Goal: Information Seeking & Learning: Compare options

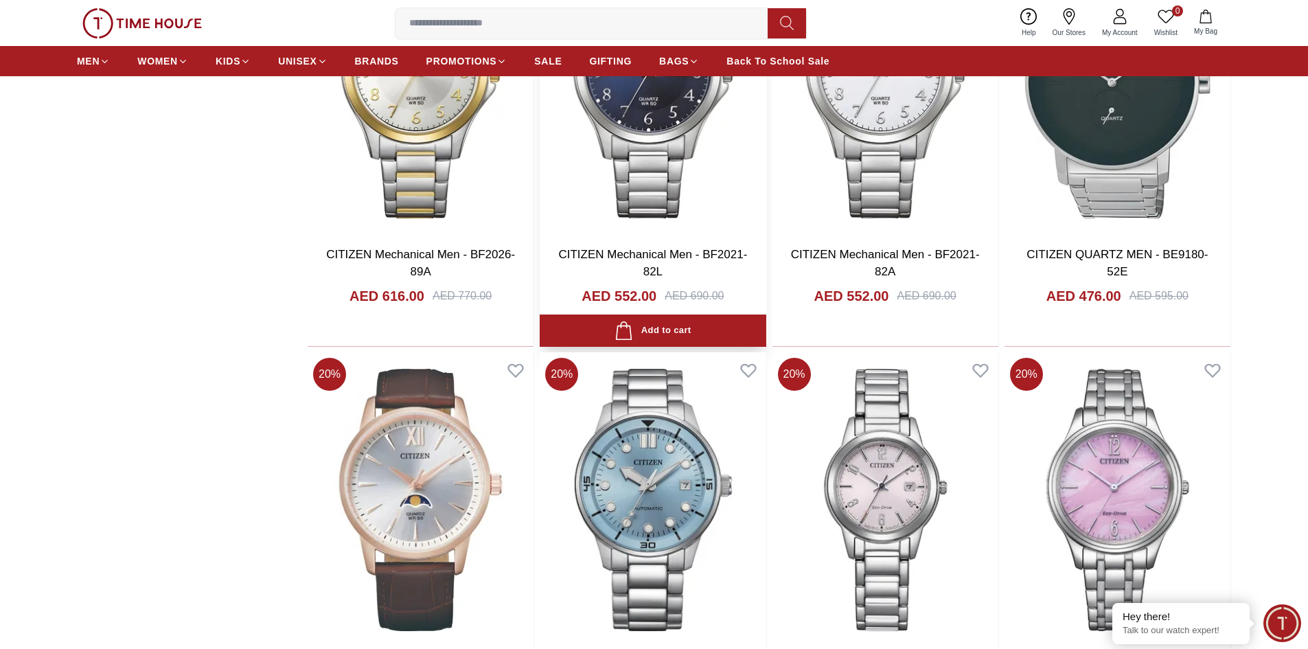
scroll to position [1648, 0]
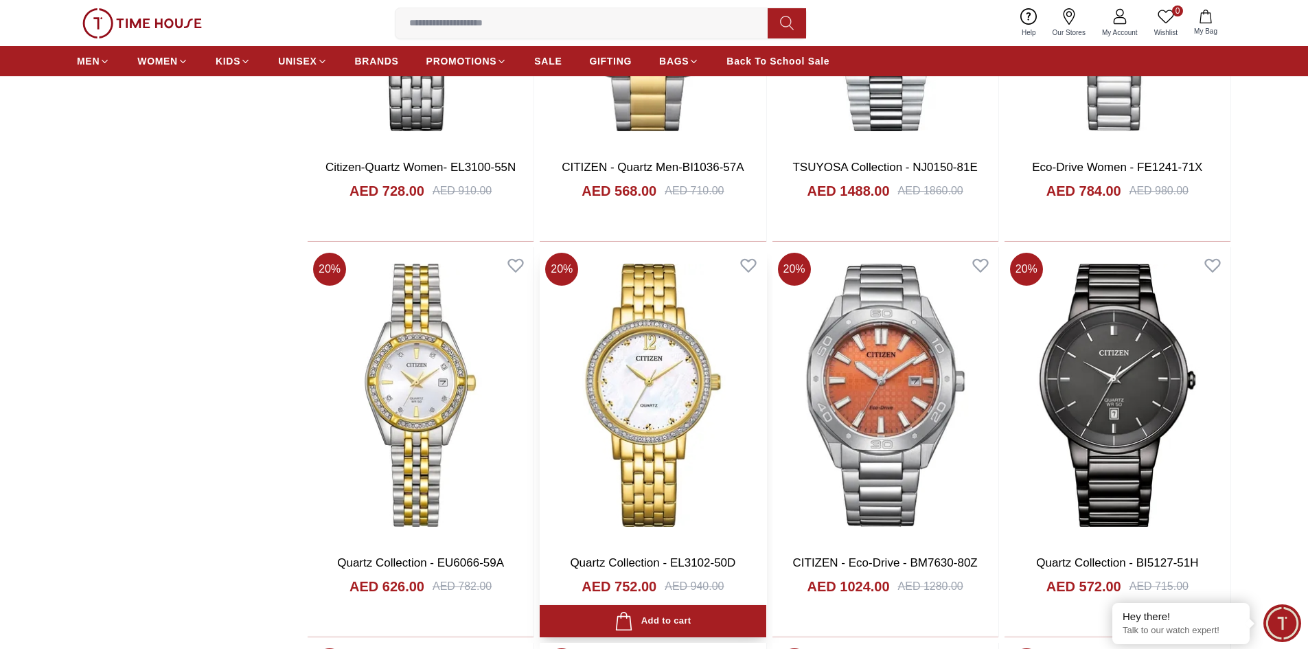
scroll to position [2541, 0]
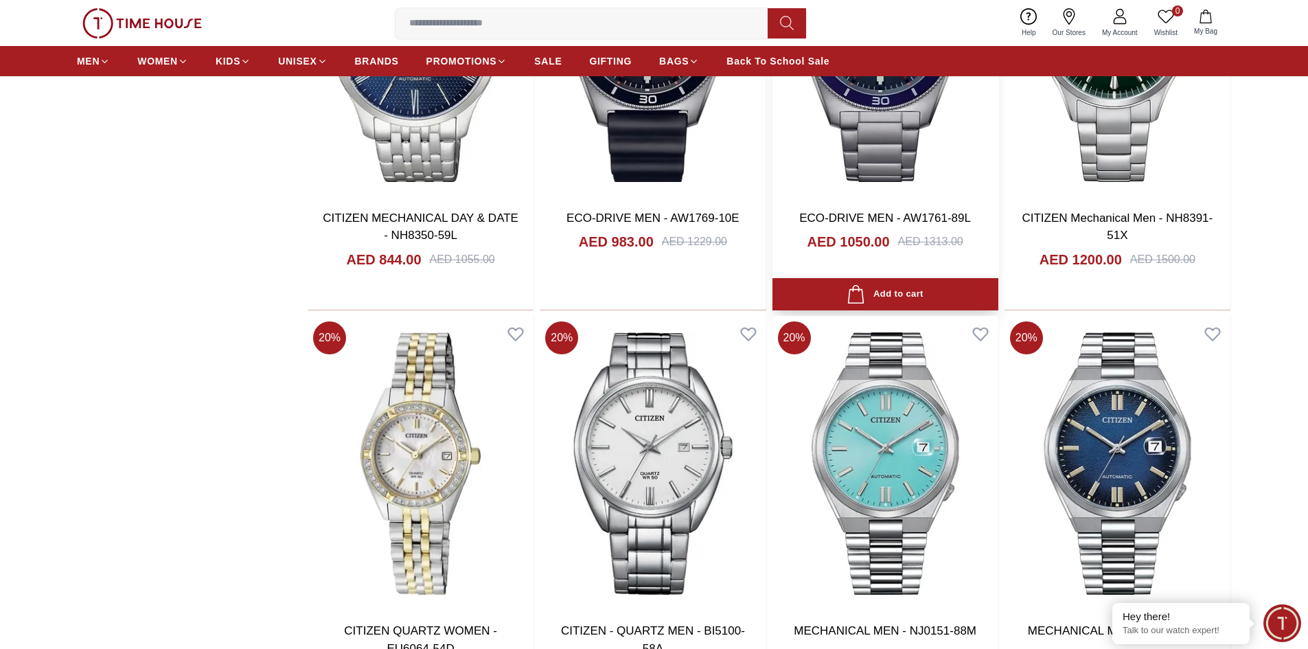
scroll to position [6318, 0]
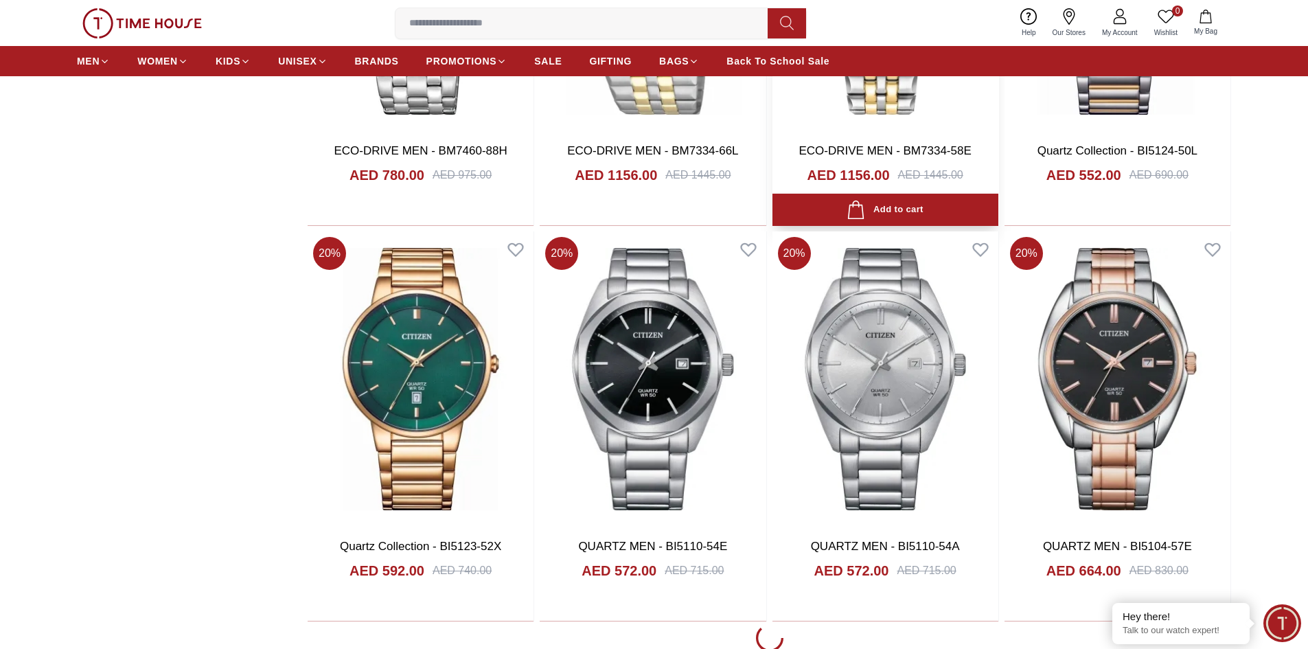
scroll to position [10370, 0]
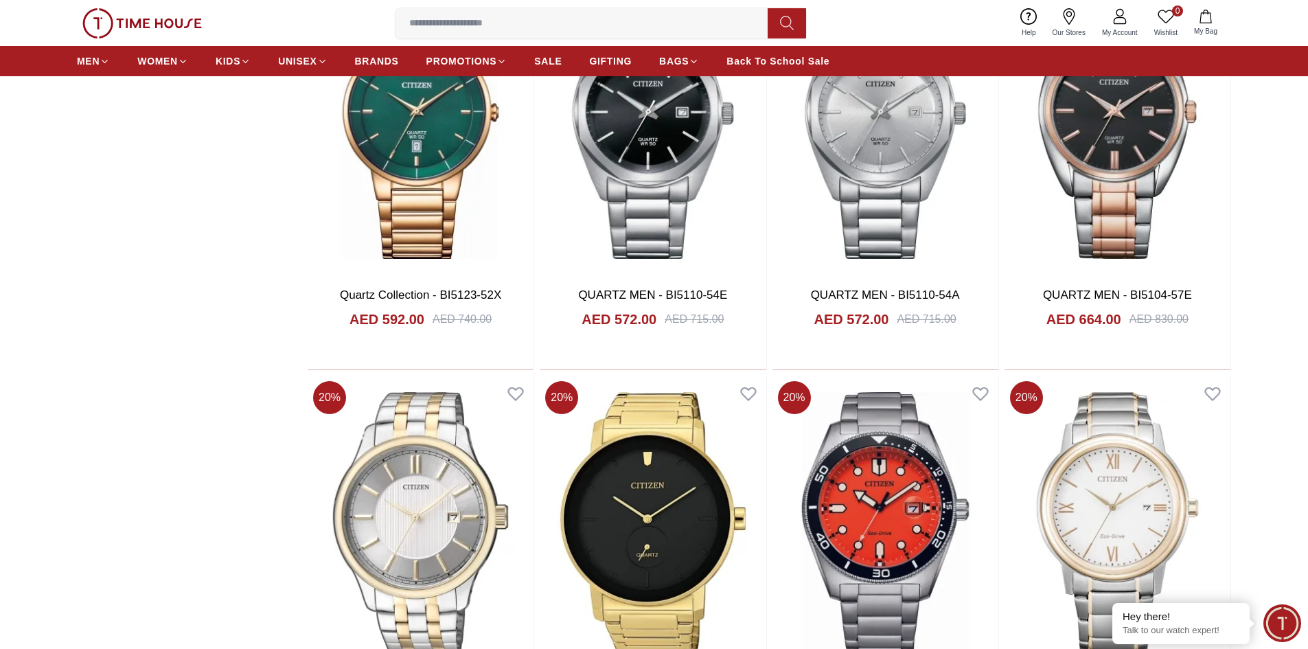
scroll to position [10576, 0]
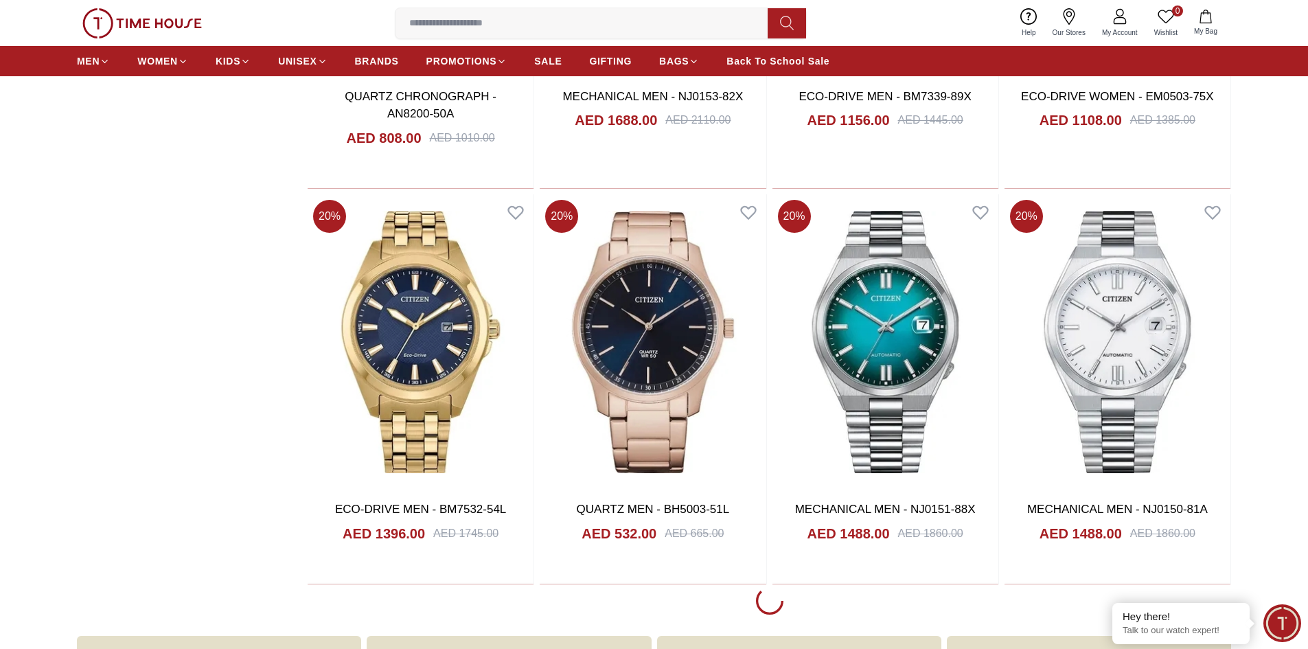
scroll to position [14560, 0]
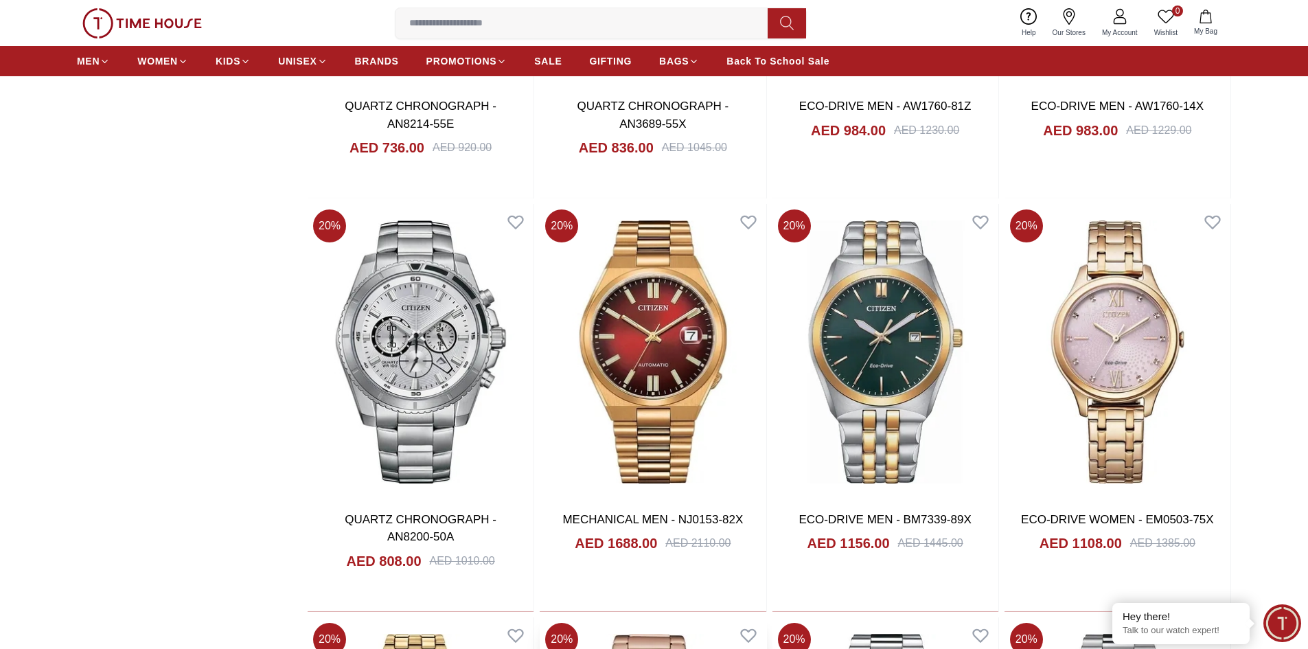
scroll to position [13941, 0]
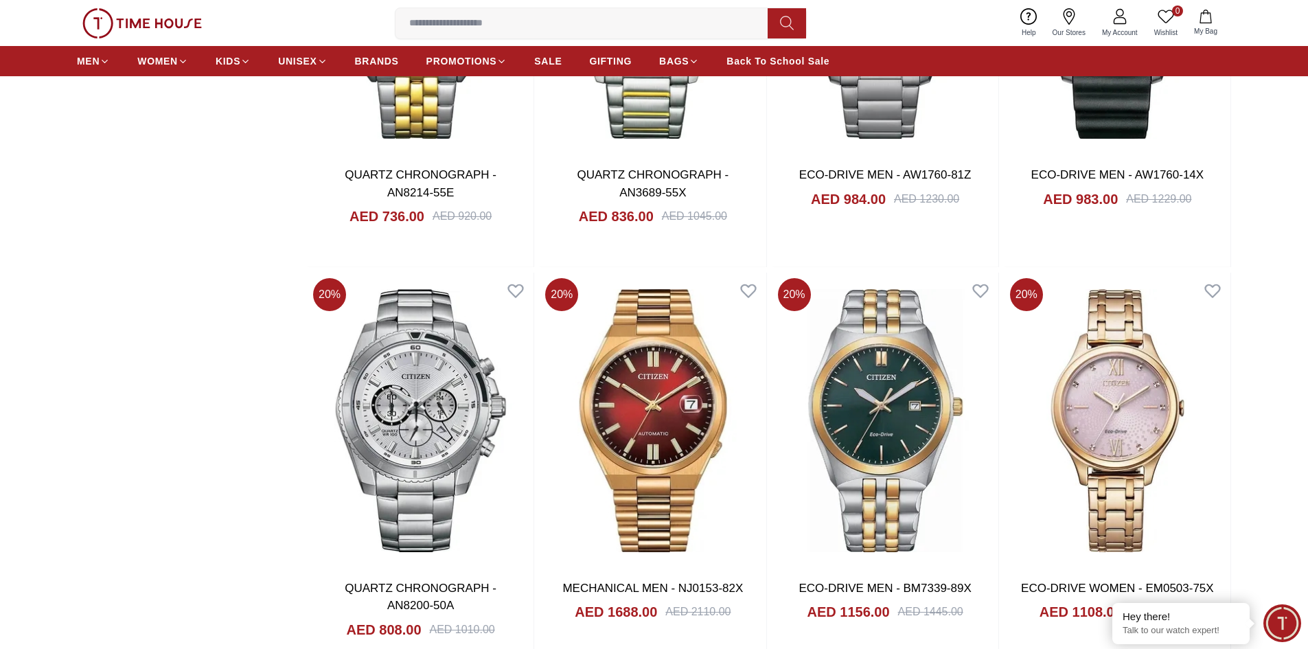
click at [1163, 13] on icon at bounding box center [1166, 16] width 16 height 16
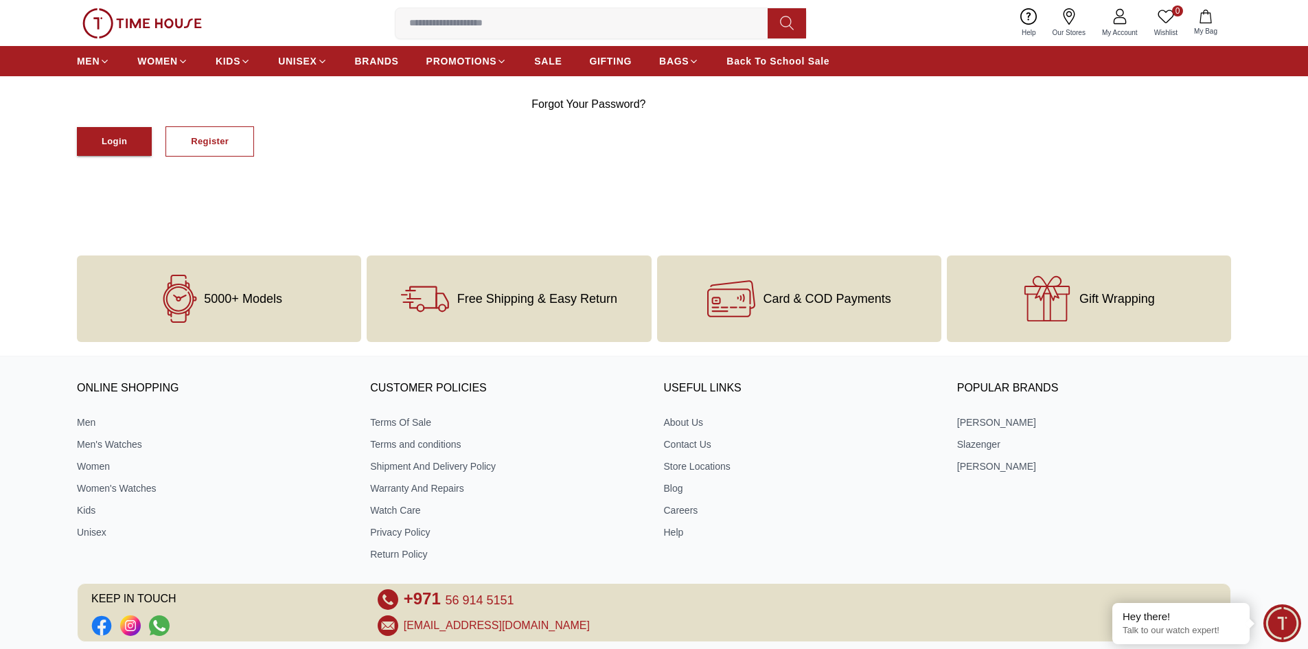
scroll to position [281, 0]
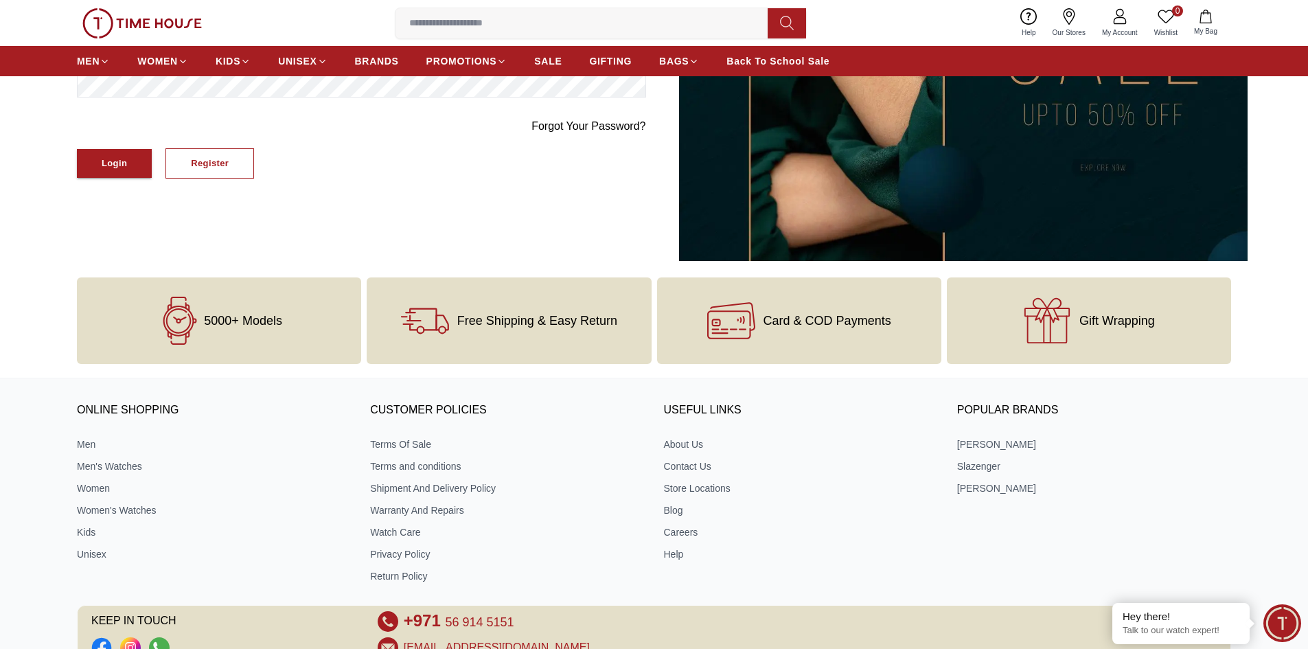
click at [1069, 22] on icon at bounding box center [1069, 16] width 16 height 16
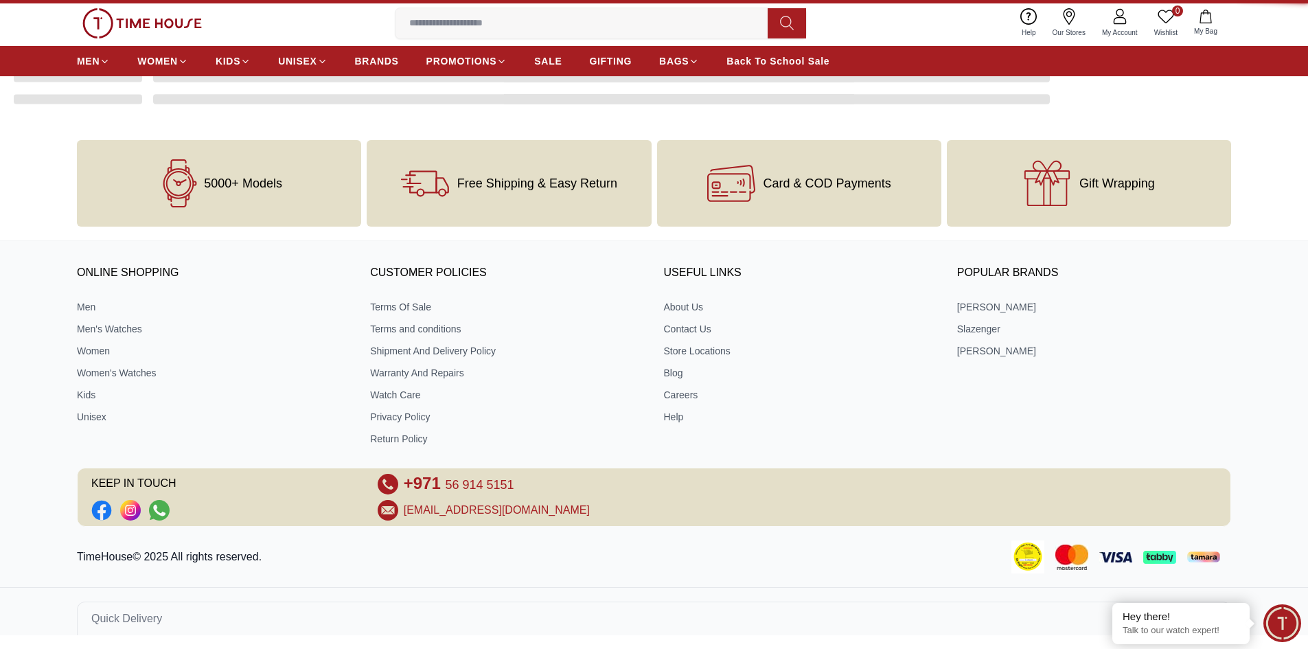
scroll to position [247, 0]
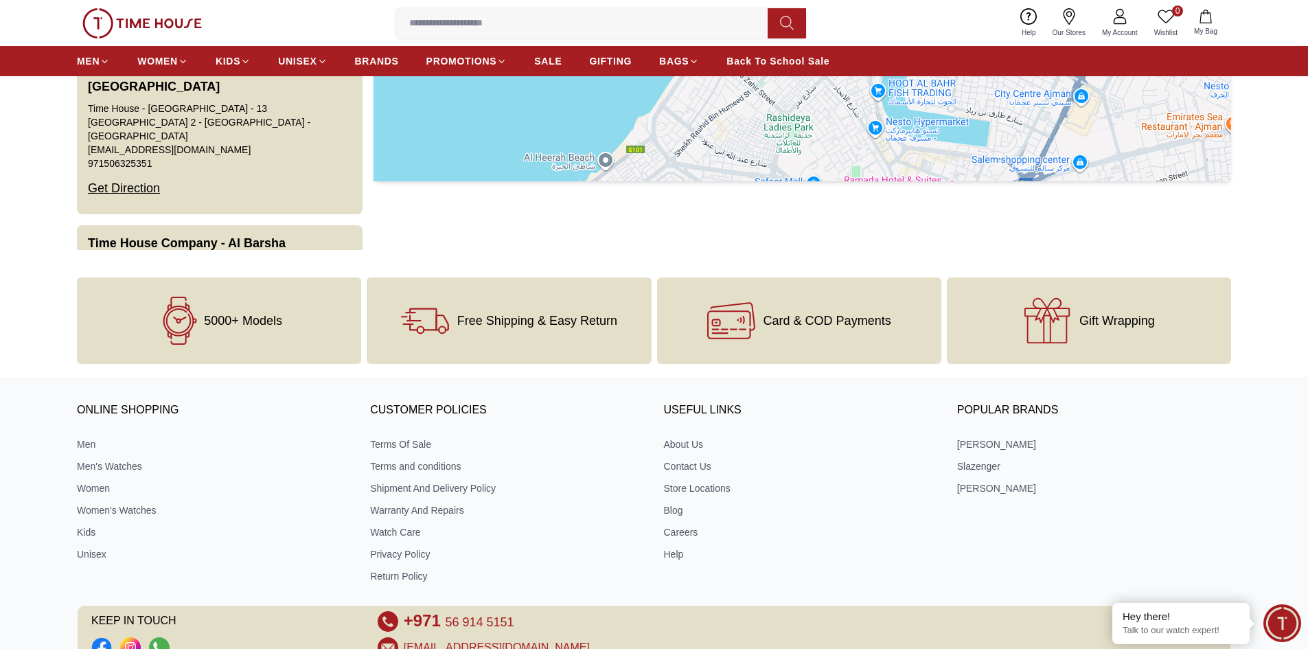
click at [1030, 25] on link "Help" at bounding box center [1029, 22] width 31 height 35
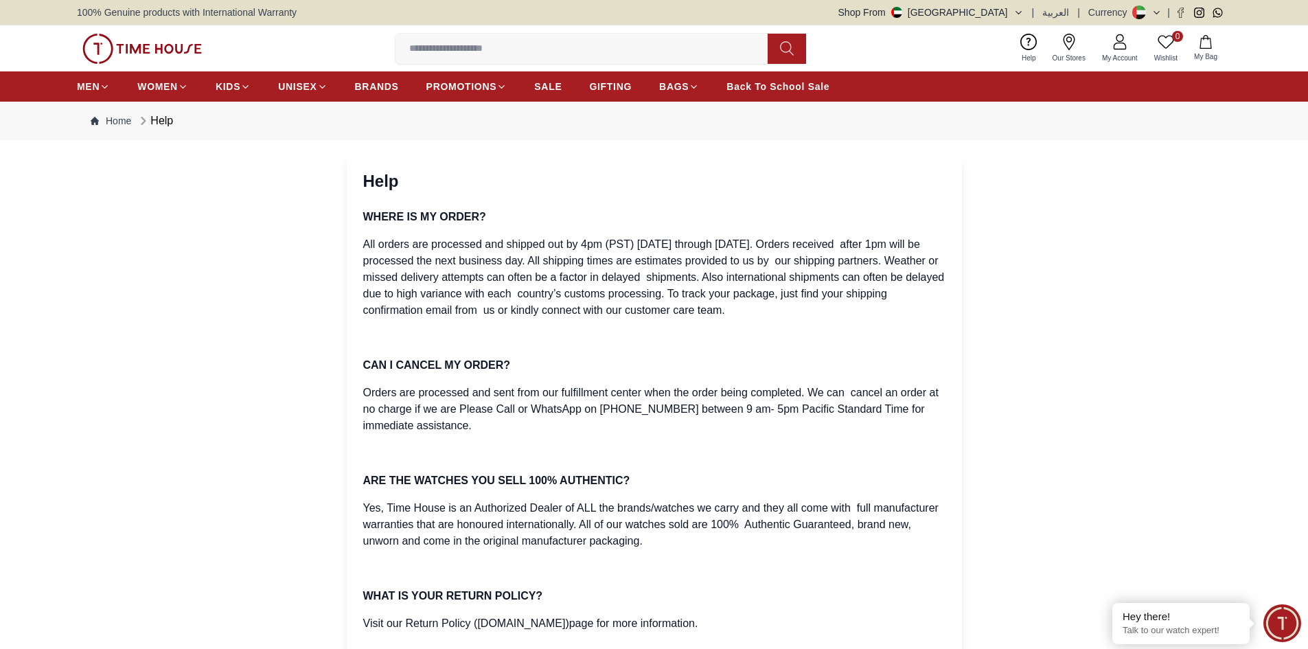
click at [1105, 53] on span "My Account" at bounding box center [1120, 58] width 47 height 10
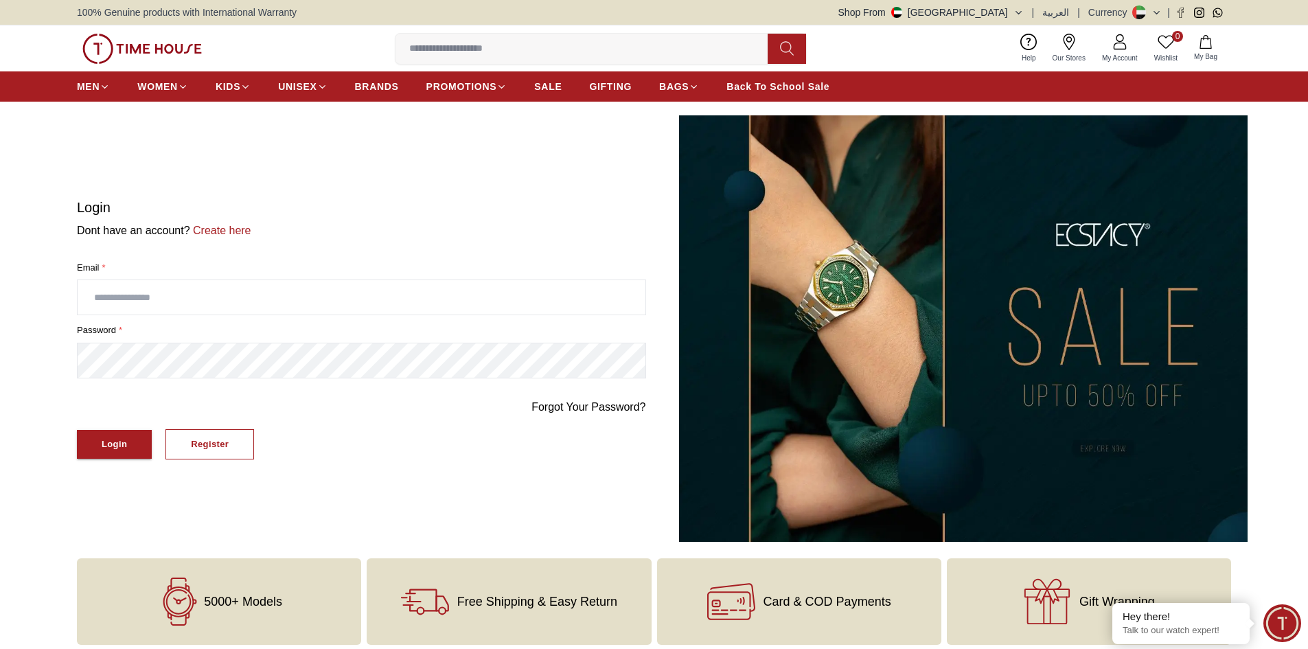
click at [1151, 55] on span "Wishlist" at bounding box center [1166, 58] width 34 height 10
click at [922, 258] on img at bounding box center [963, 328] width 569 height 426
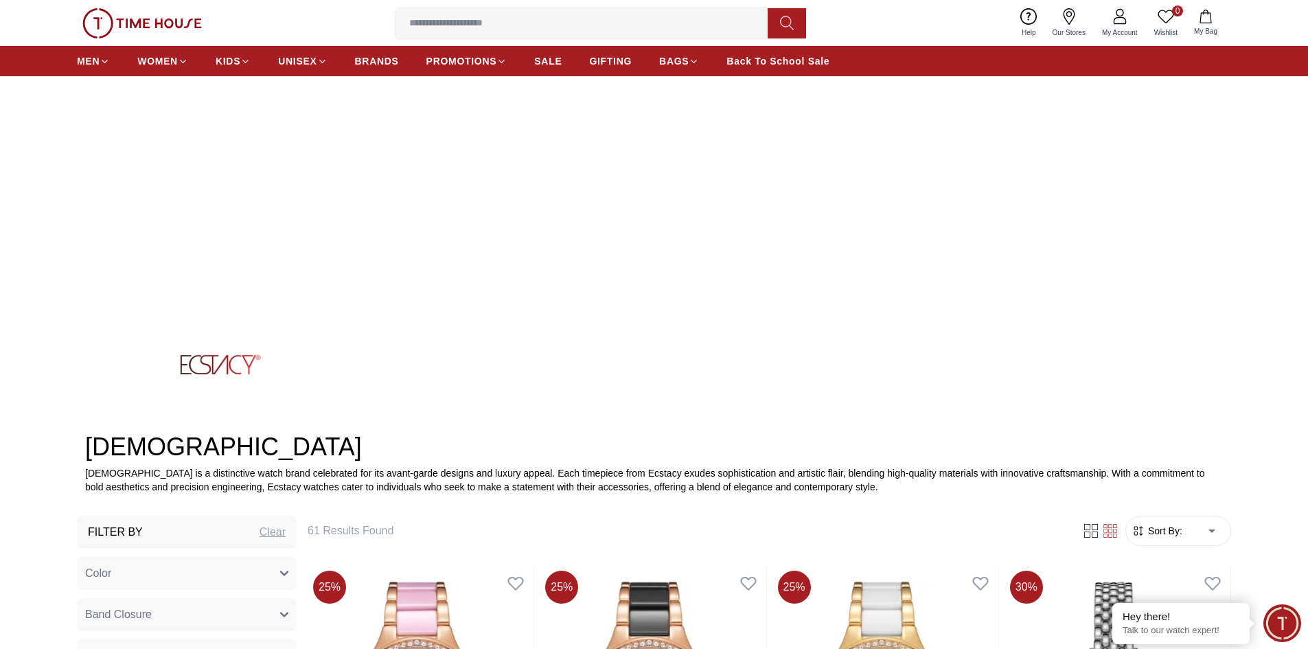
scroll to position [206, 0]
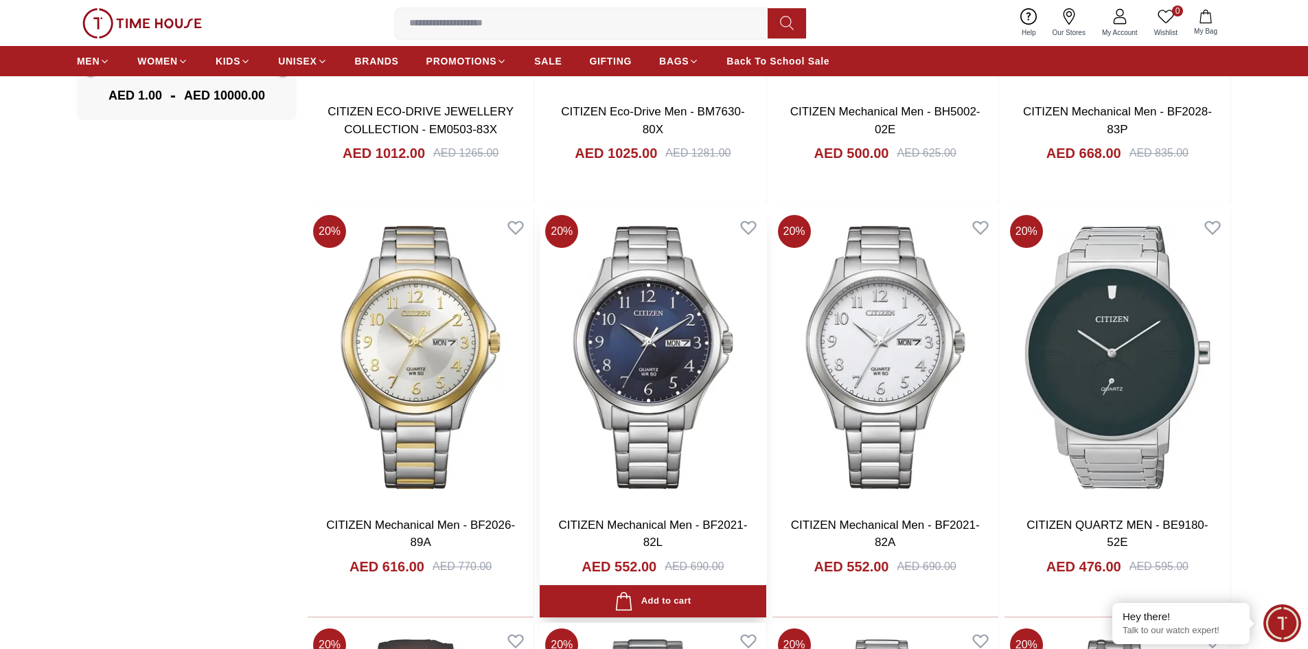
scroll to position [1580, 0]
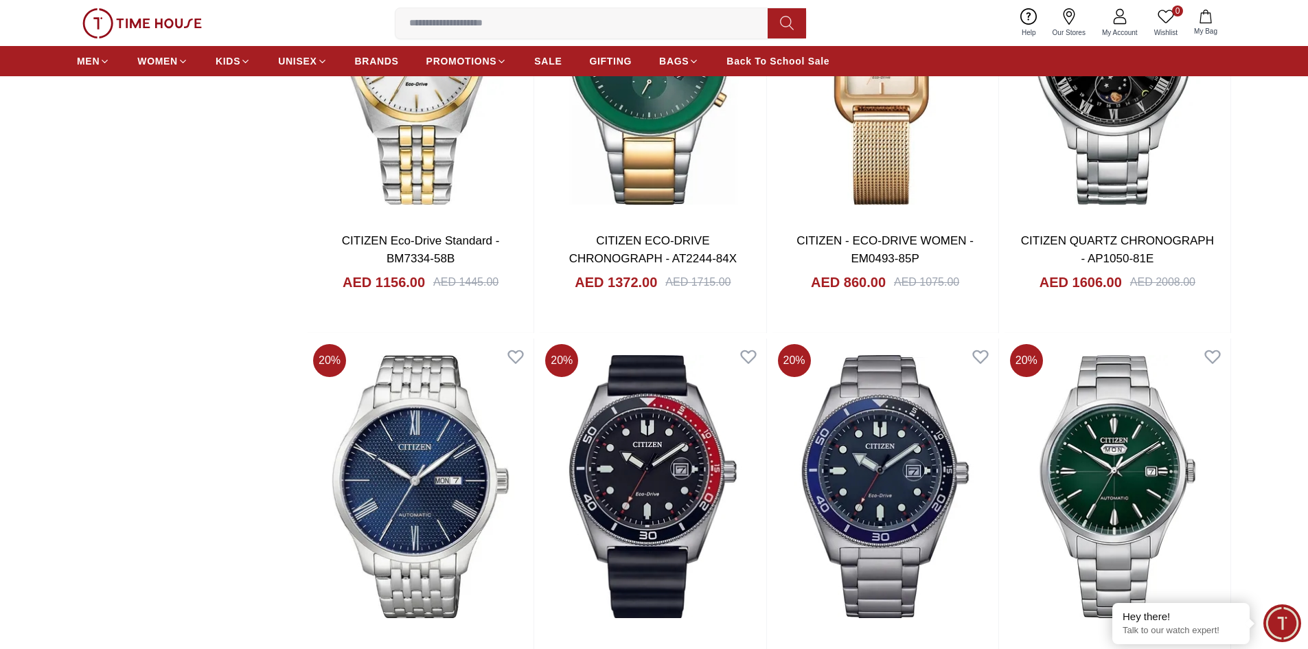
scroll to position [5937, 0]
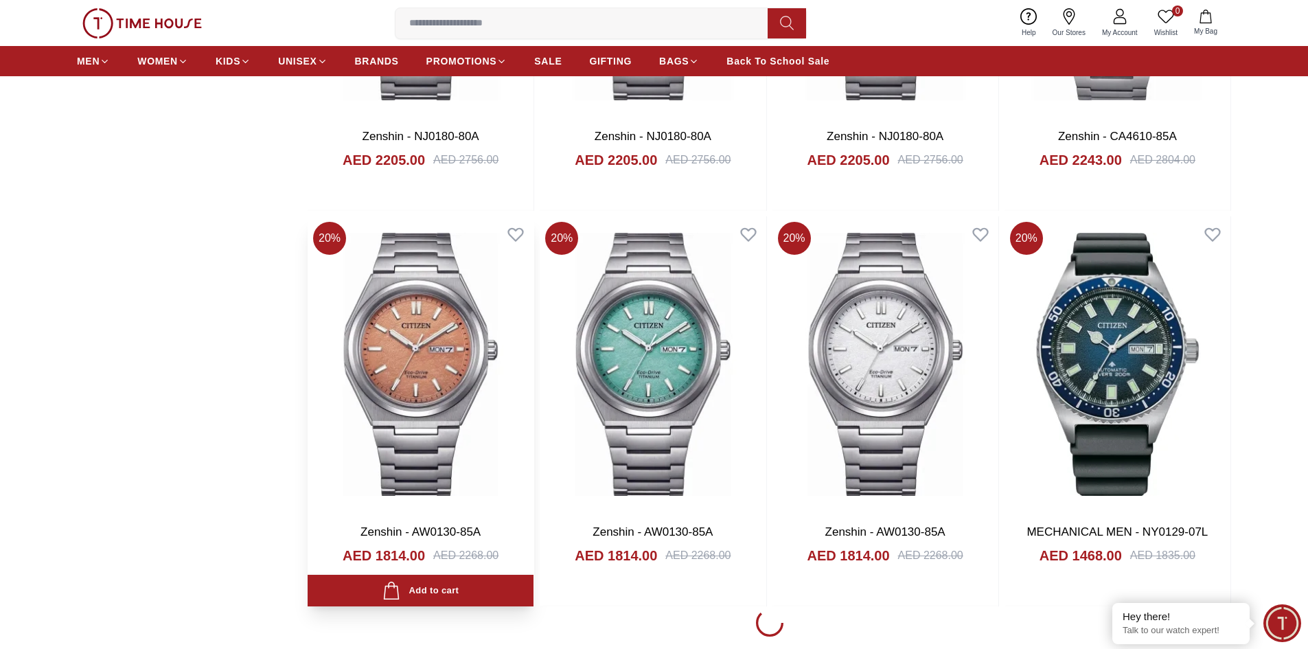
scroll to position [8478, 0]
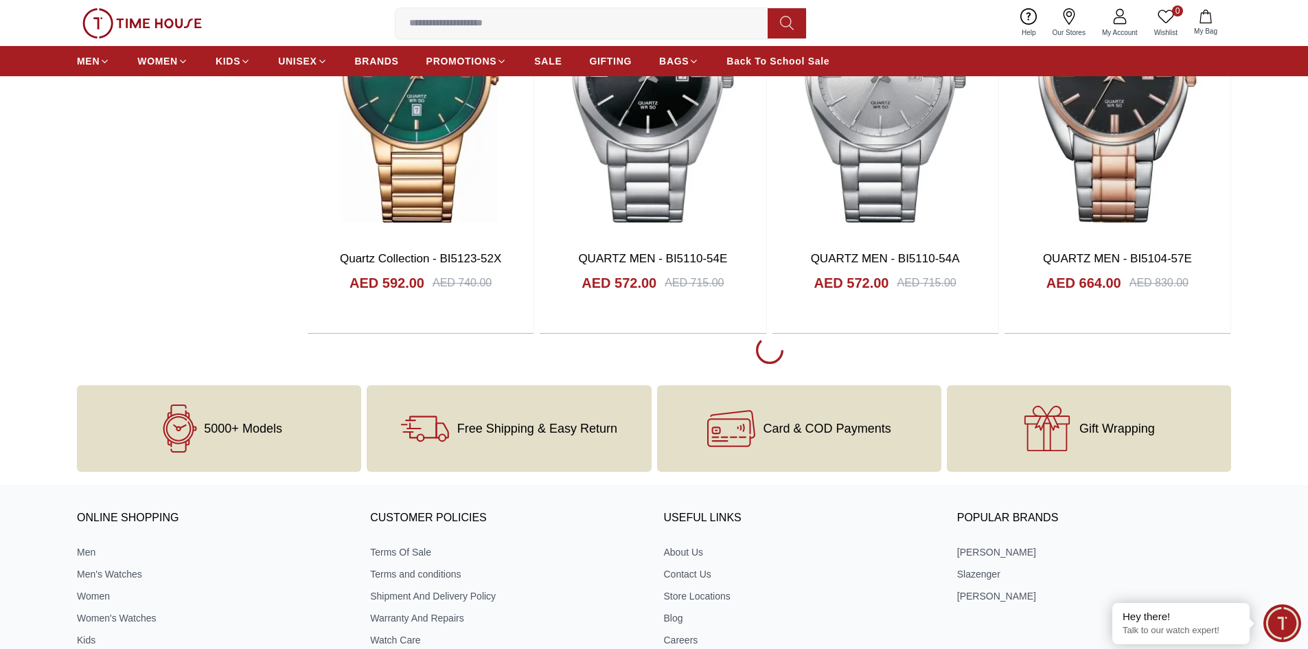
scroll to position [10607, 0]
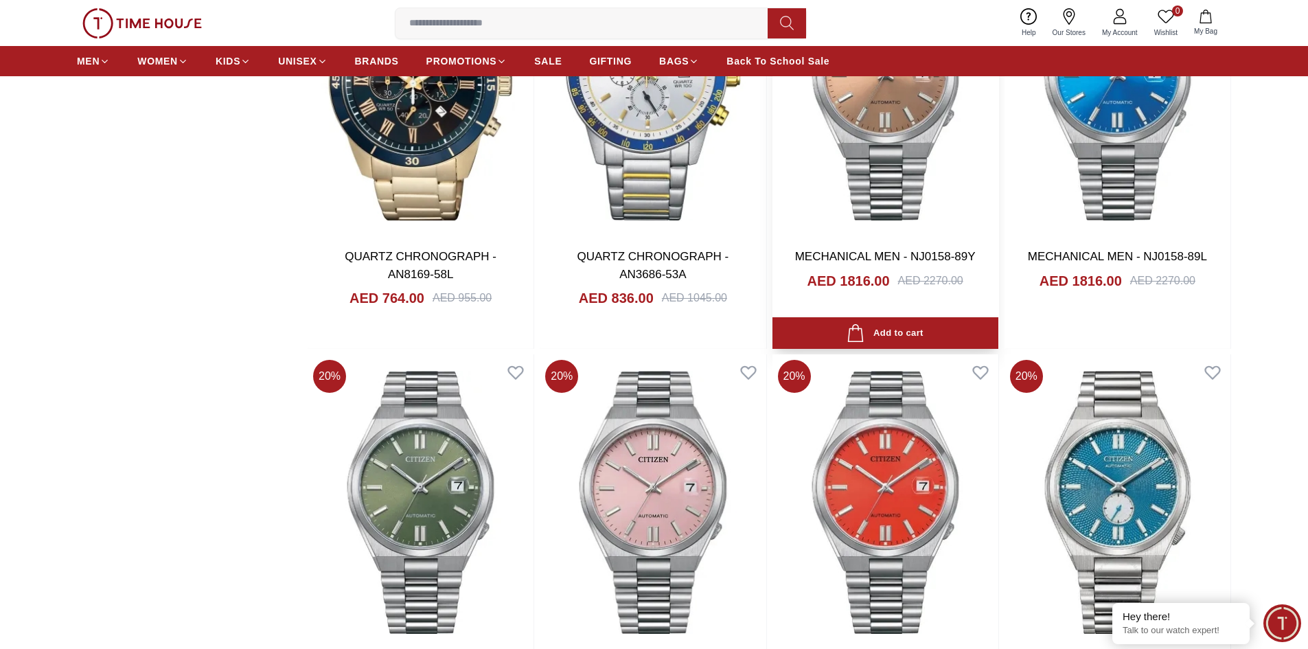
scroll to position [12324, 0]
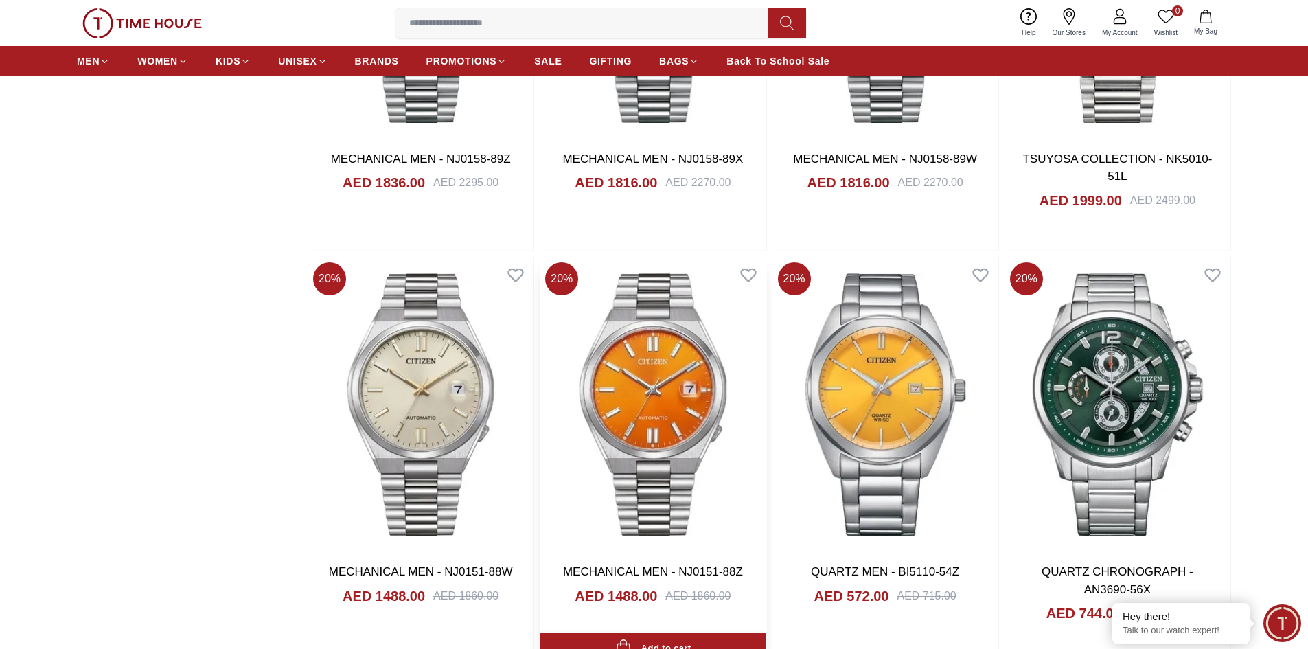
scroll to position [12736, 0]
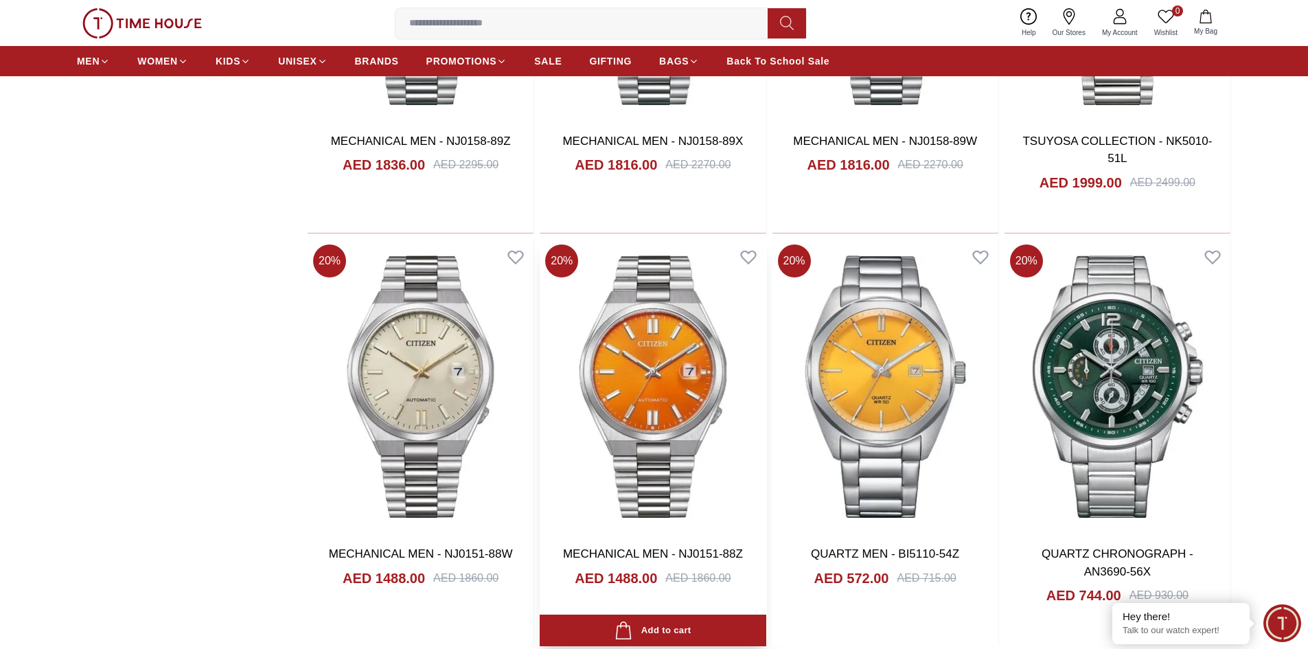
click at [635, 366] on img at bounding box center [653, 386] width 226 height 295
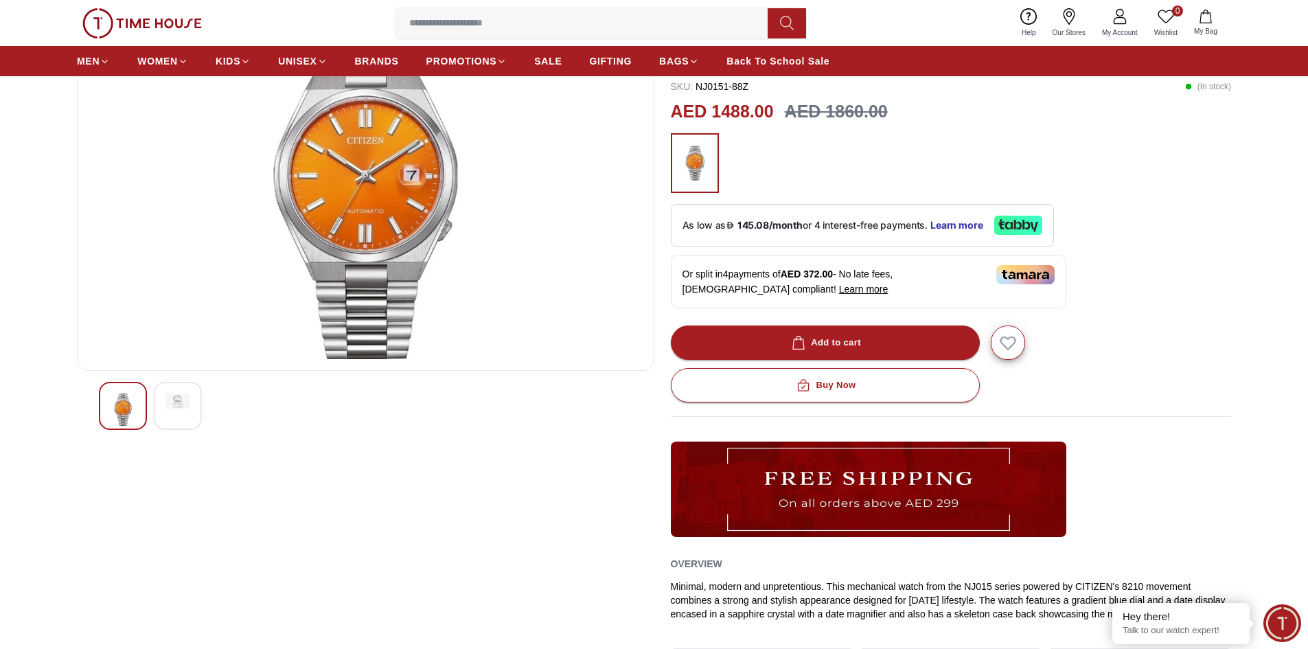
scroll to position [137, 0]
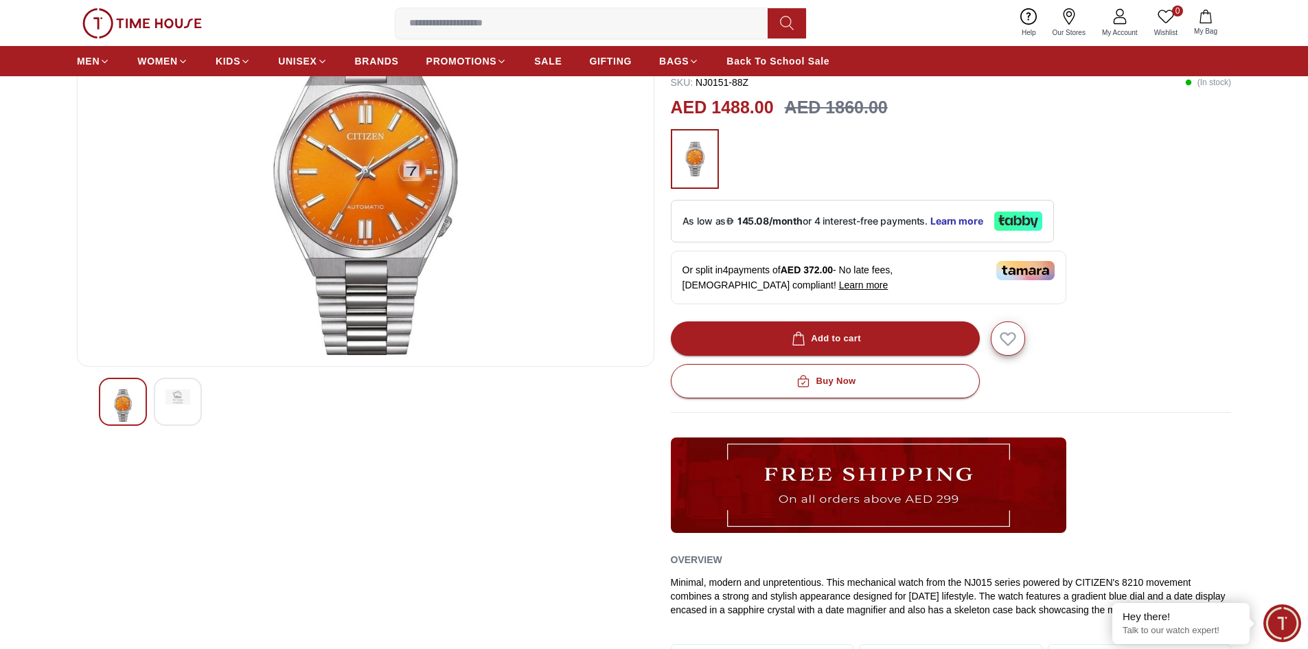
click at [187, 389] on img at bounding box center [178, 396] width 25 height 15
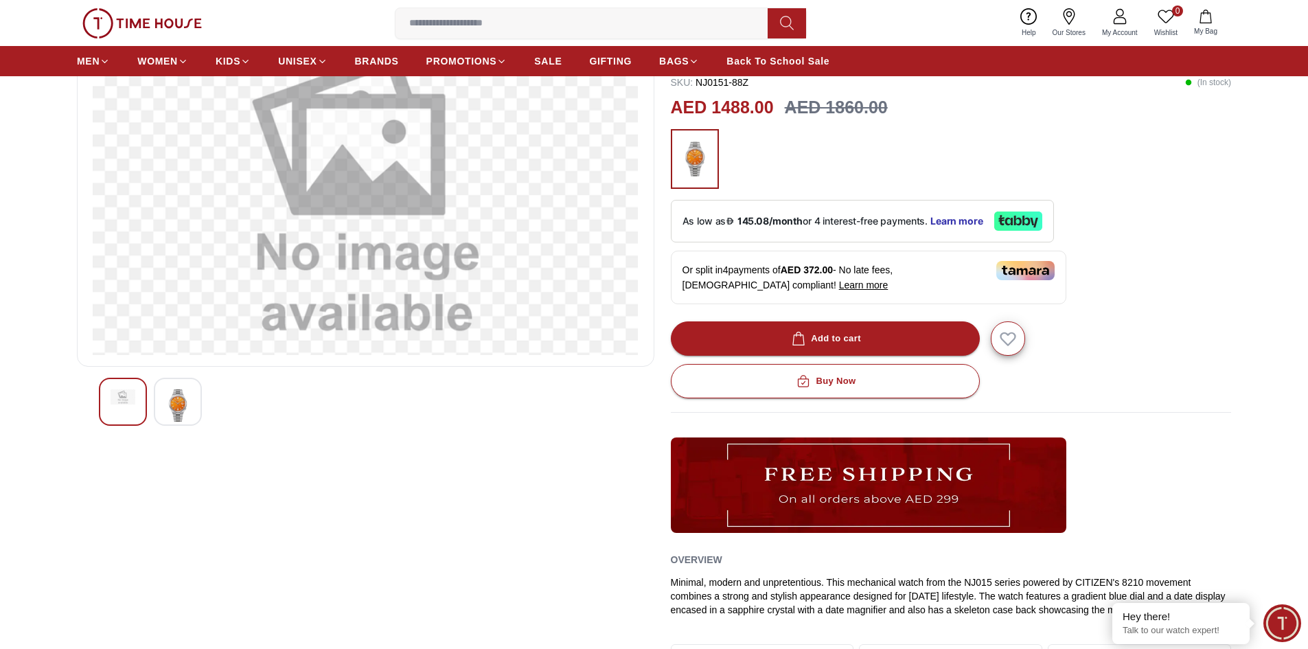
click at [126, 399] on img at bounding box center [123, 396] width 25 height 15
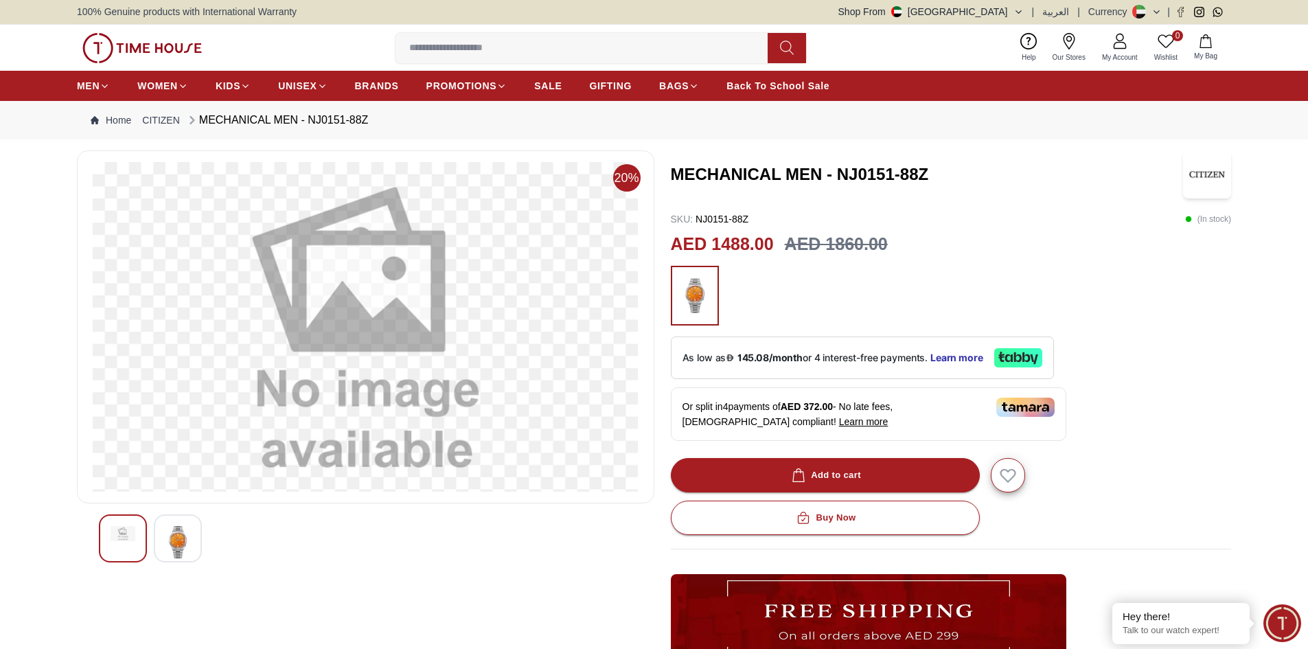
scroll to position [0, 0]
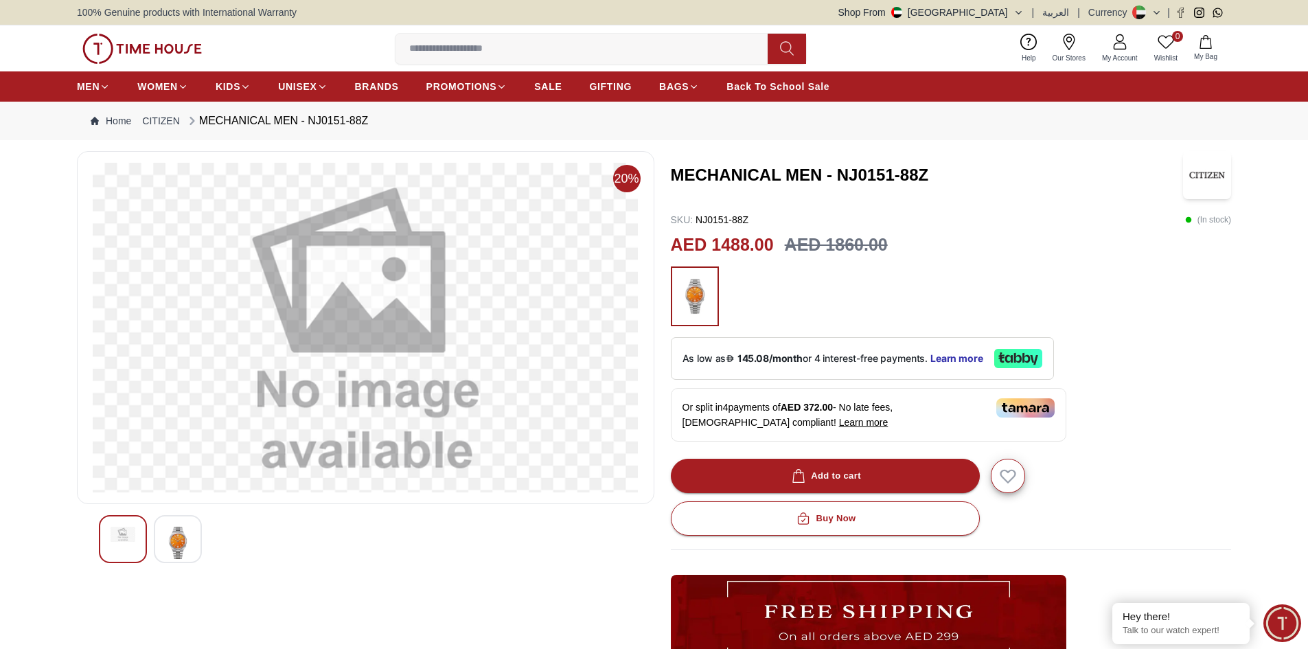
click at [117, 534] on img at bounding box center [123, 534] width 25 height 15
click at [188, 530] on img at bounding box center [178, 543] width 25 height 32
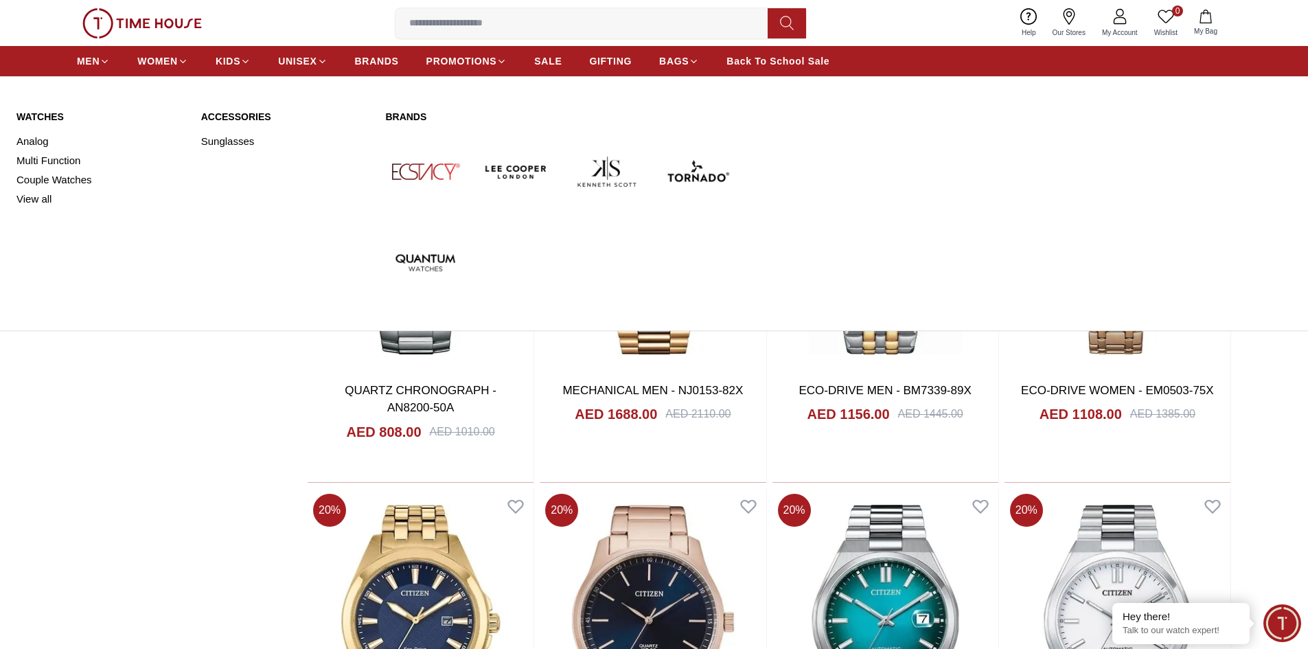
scroll to position [14123, 0]
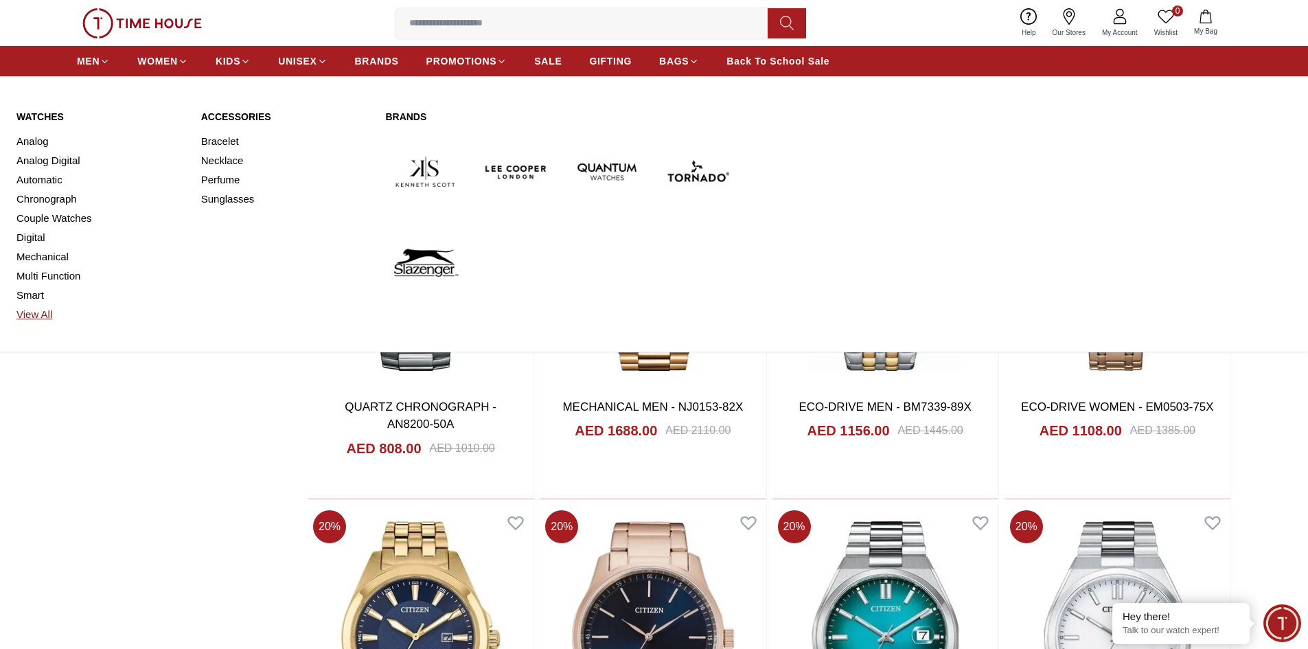
click at [37, 318] on link "View All" at bounding box center [100, 314] width 168 height 19
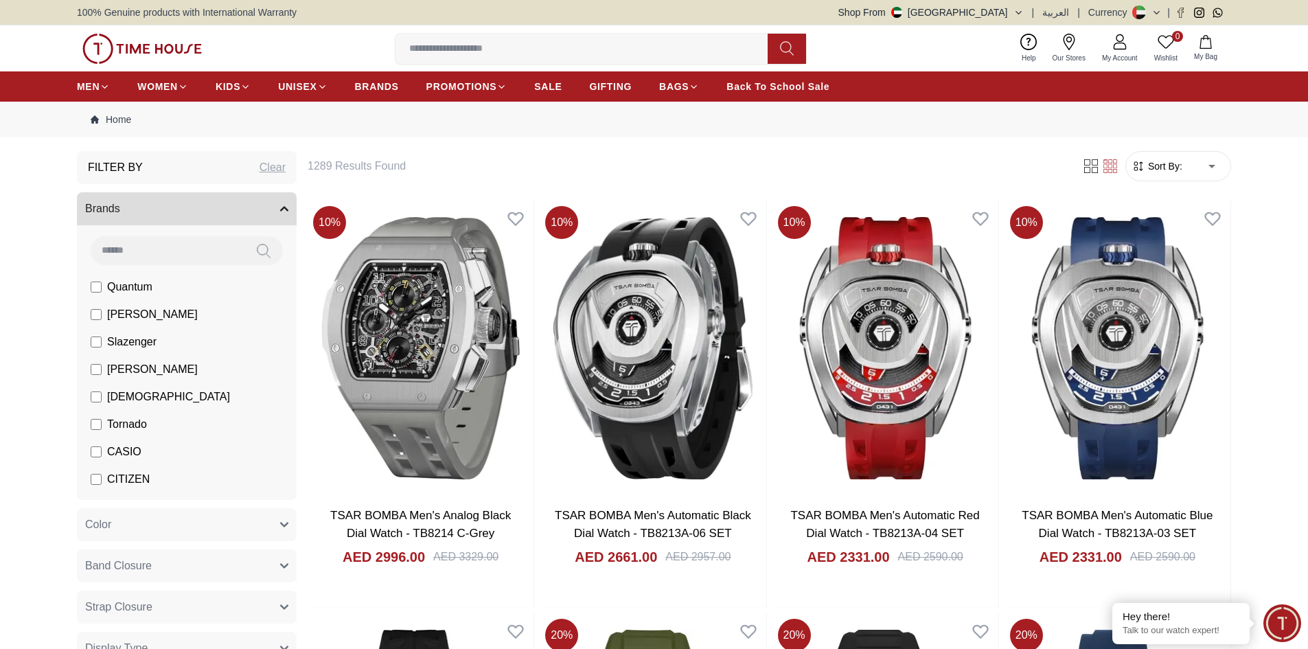
scroll to position [69, 0]
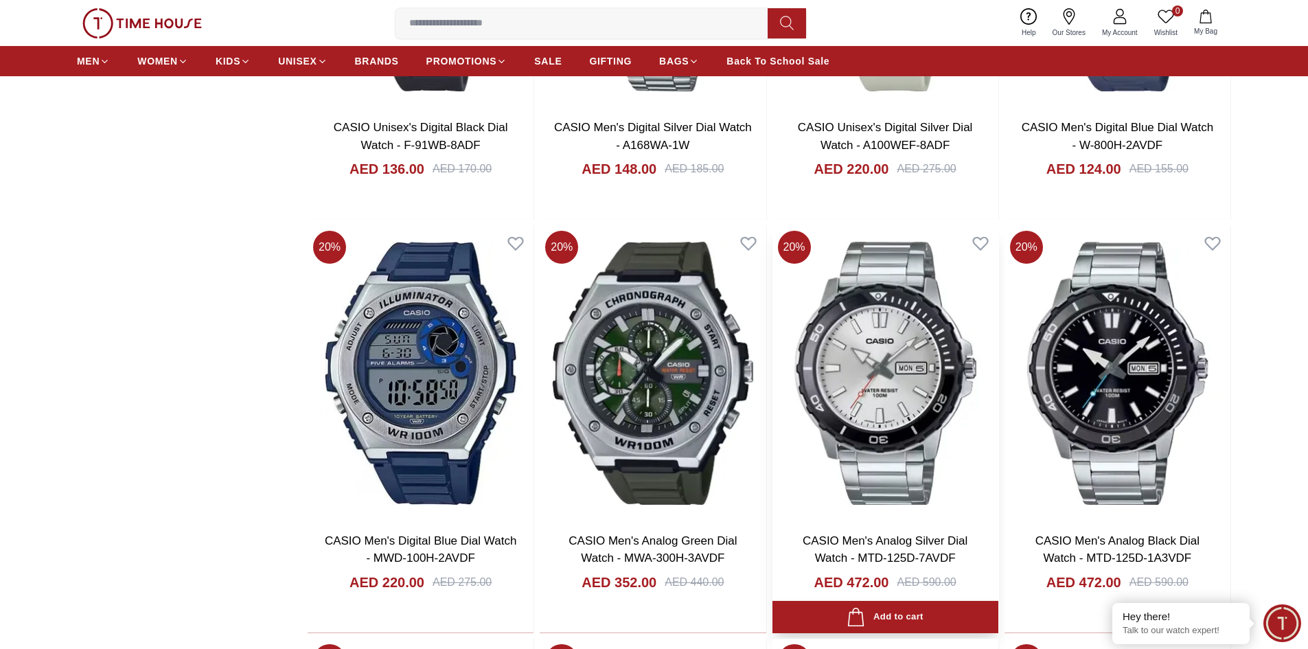
scroll to position [1374, 0]
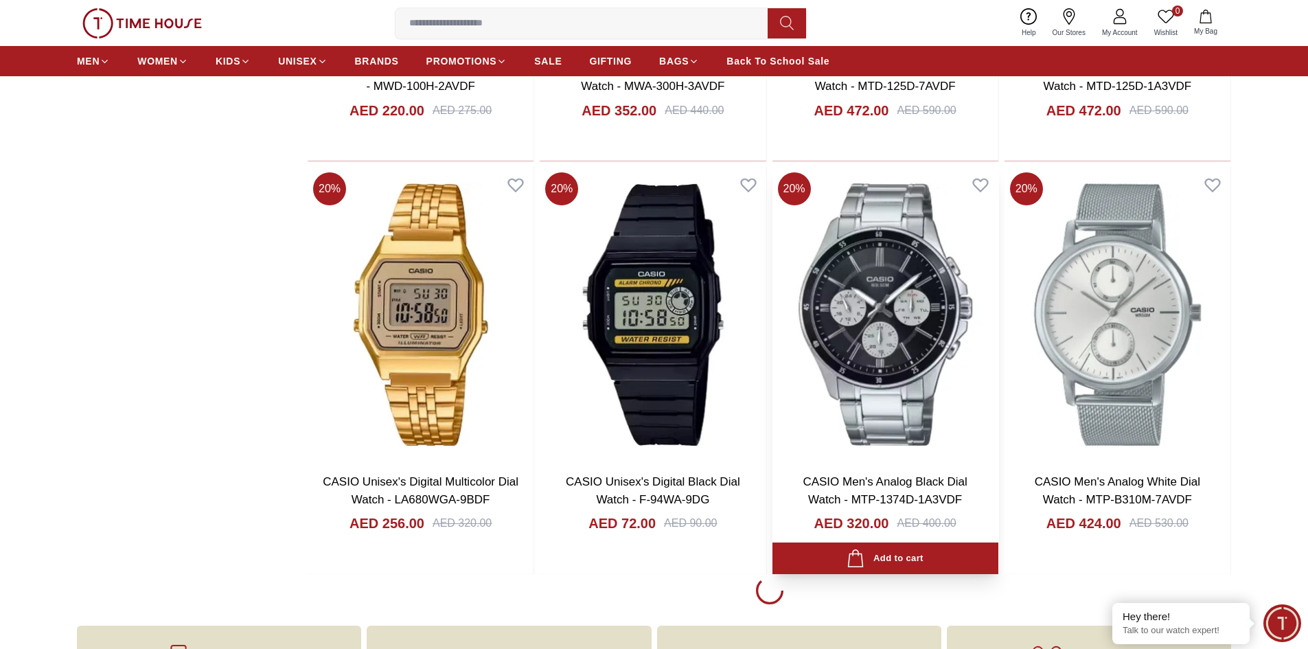
scroll to position [1786, 0]
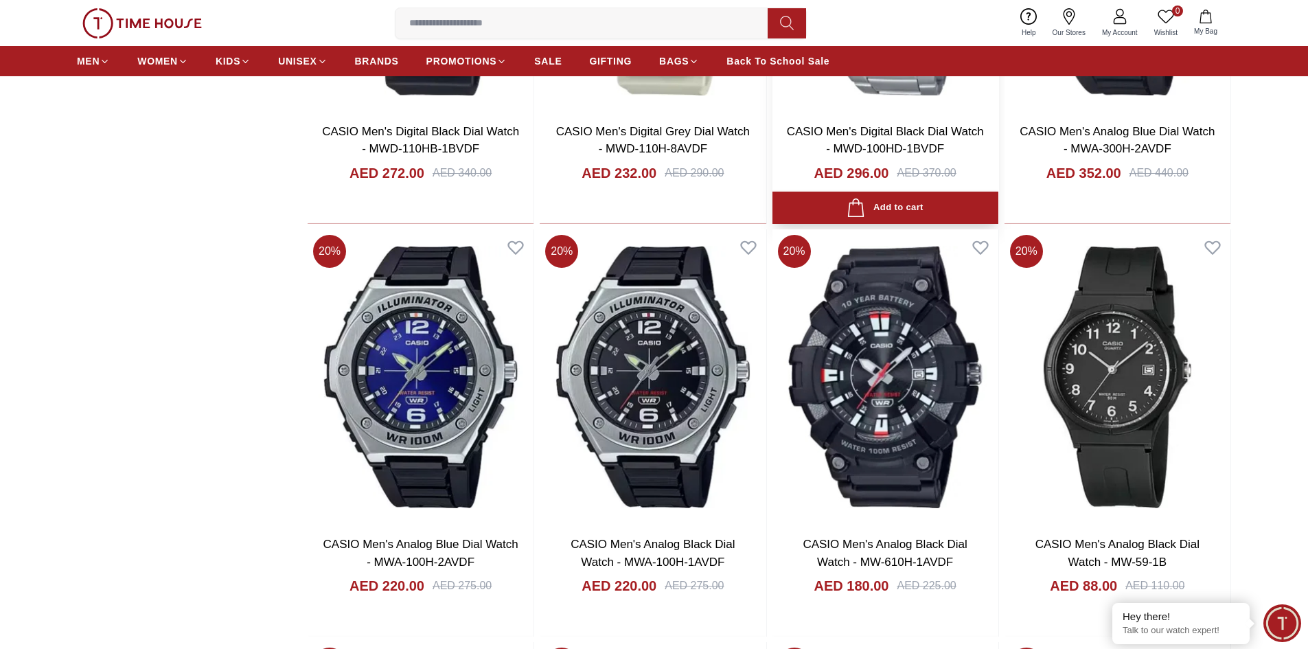
scroll to position [5357, 0]
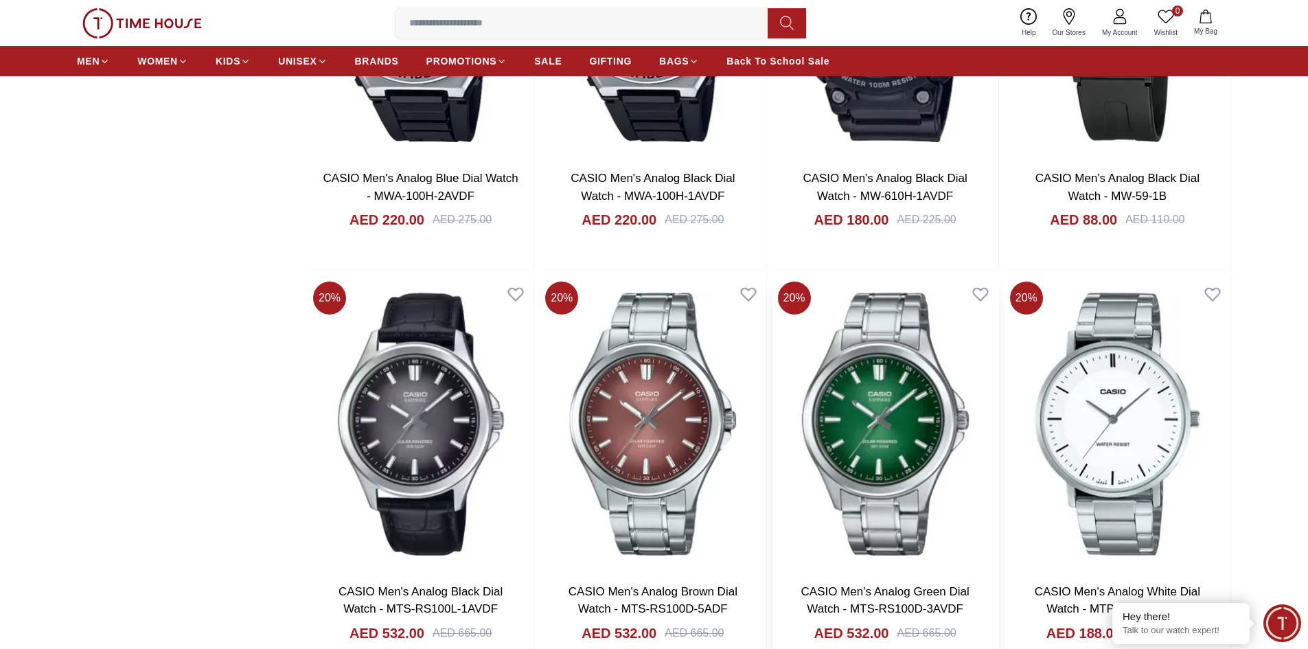
scroll to position [5700, 0]
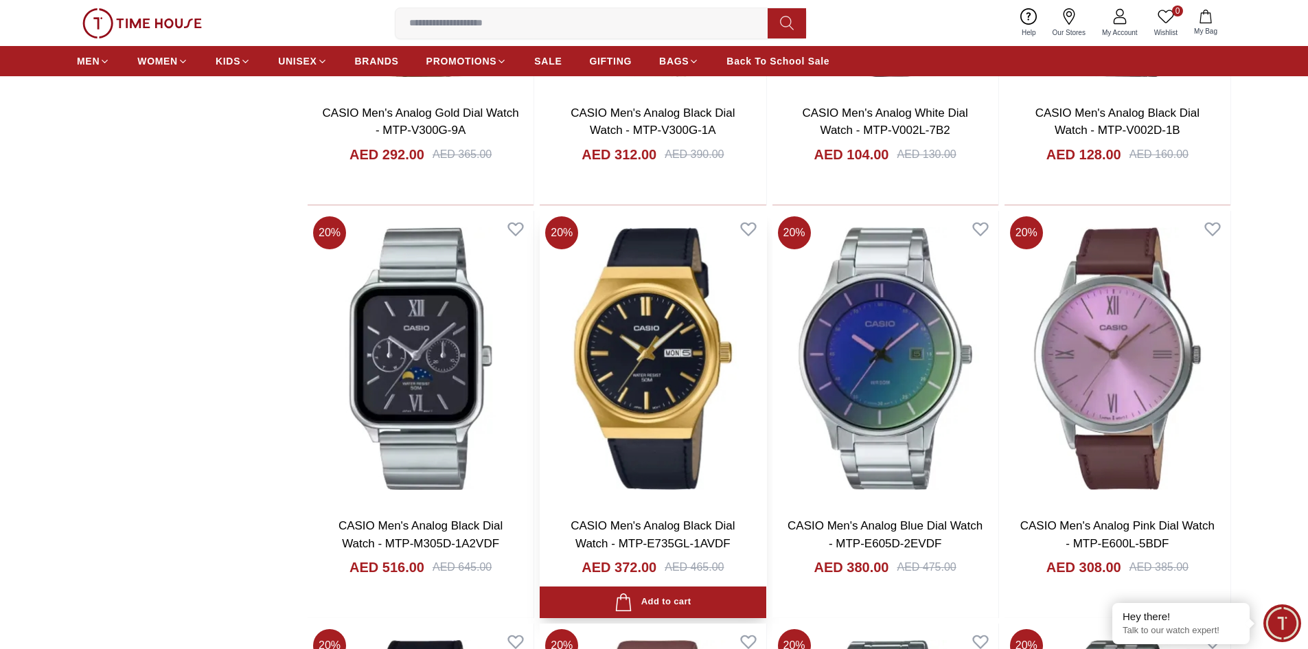
scroll to position [7005, 0]
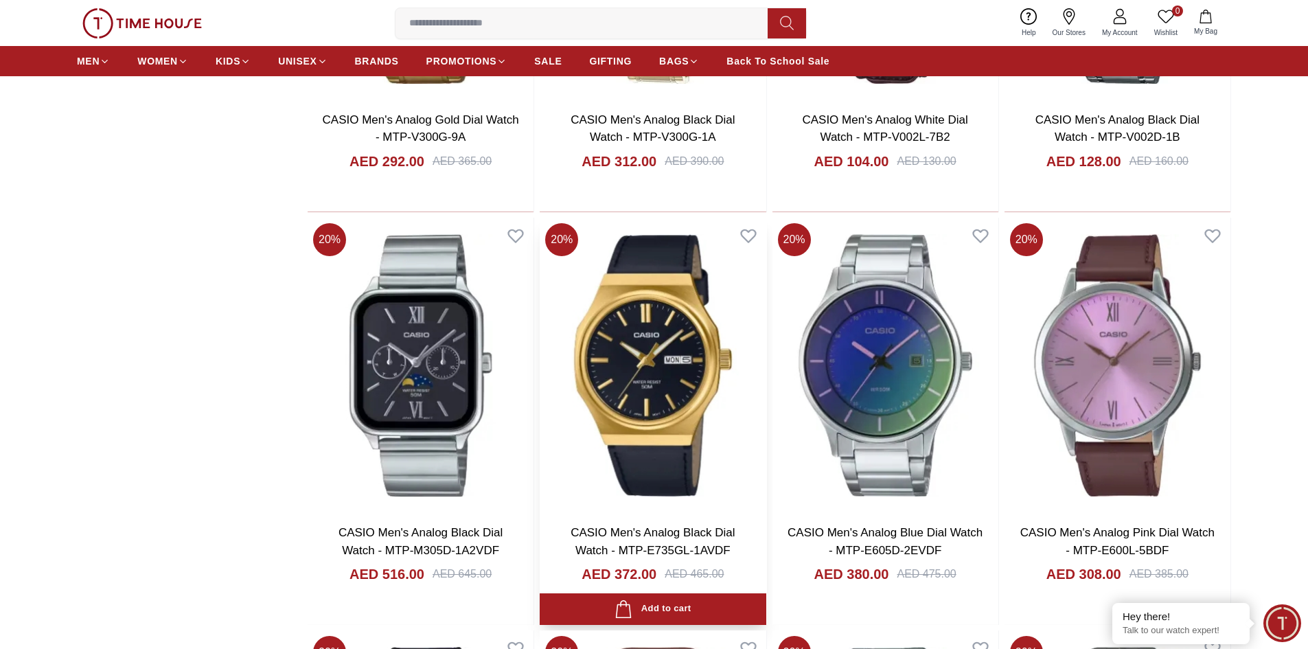
click at [646, 286] on img at bounding box center [653, 365] width 226 height 295
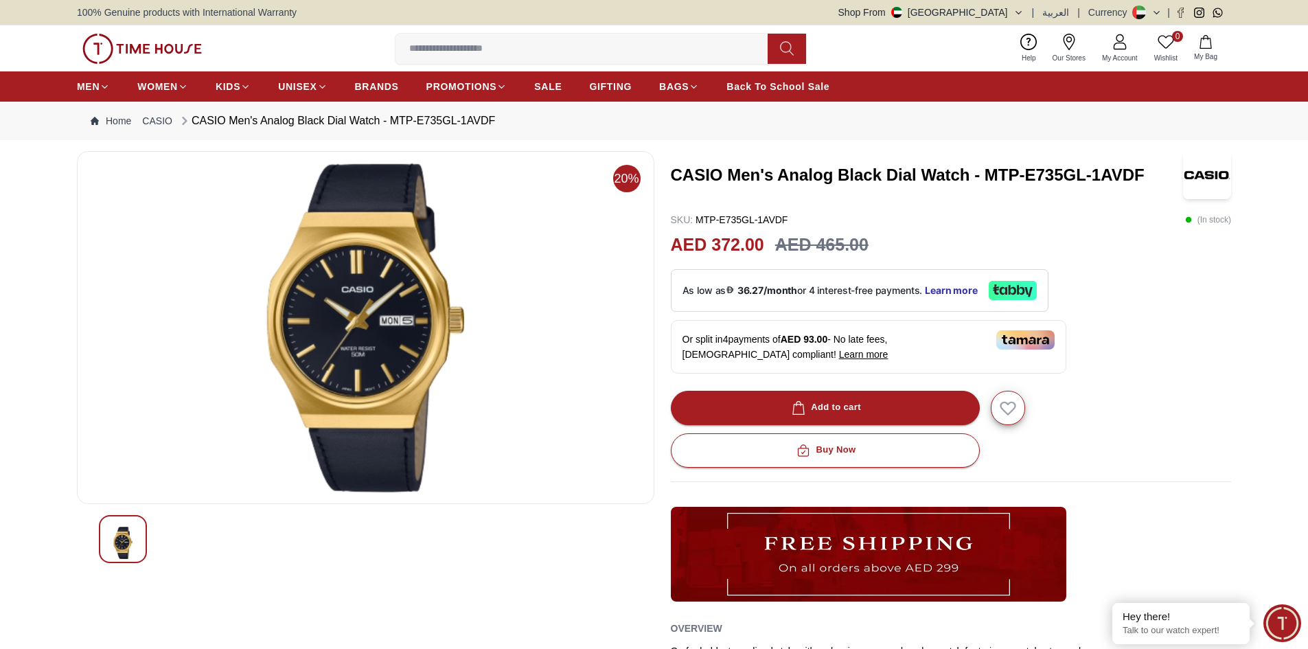
scroll to position [1272, 0]
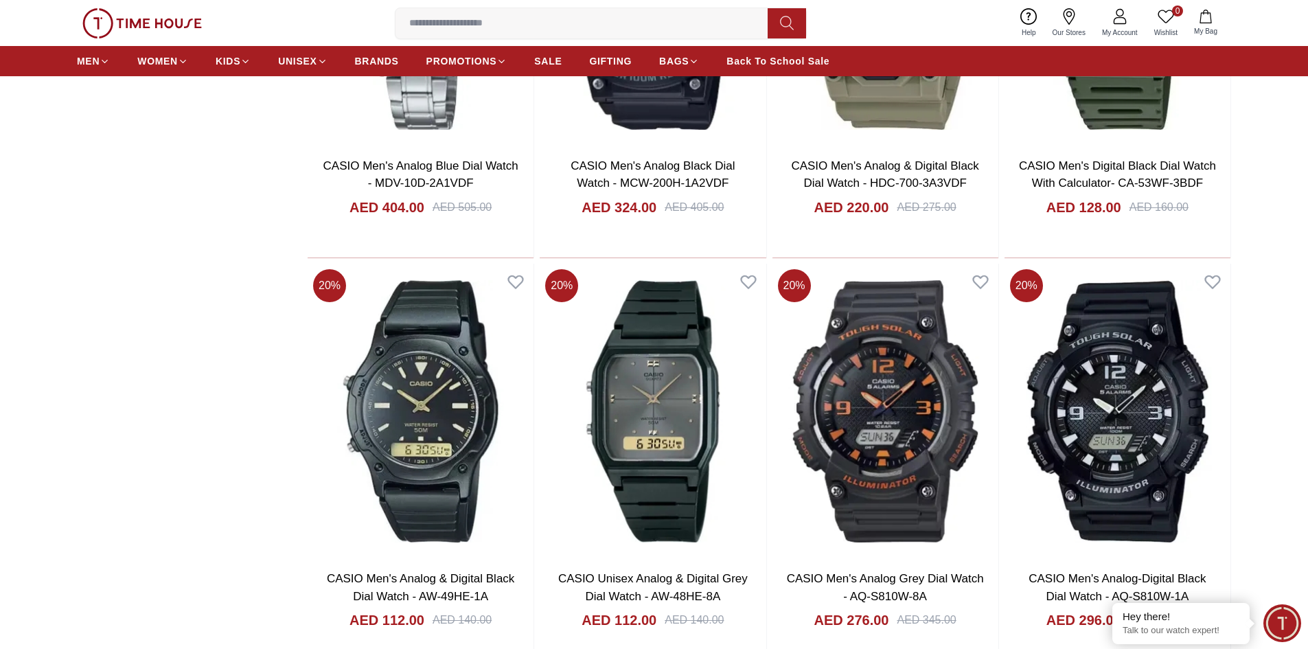
scroll to position [1821, 0]
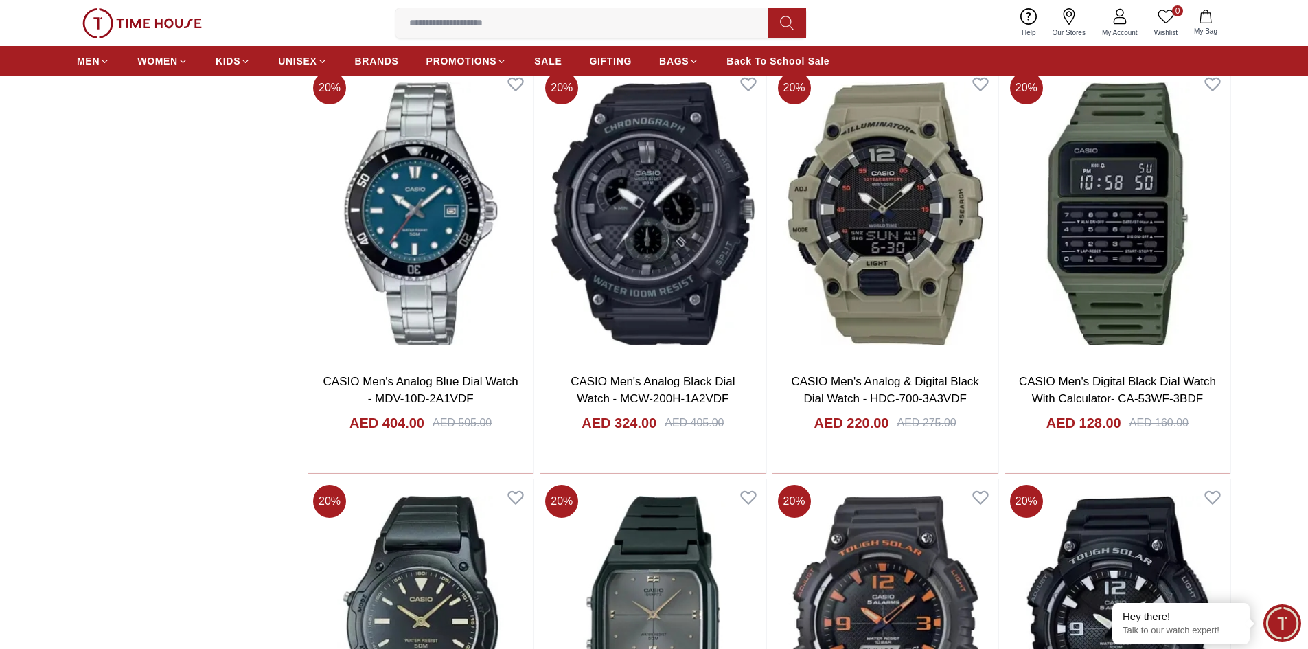
scroll to position [1648, 0]
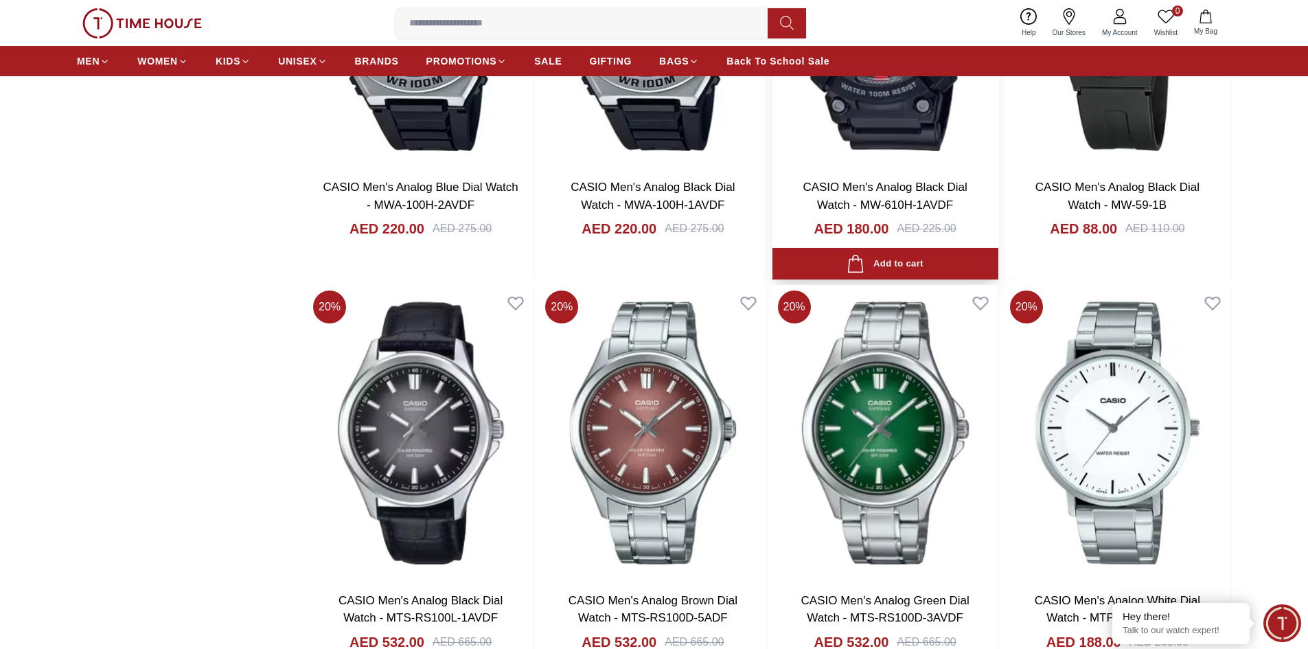
scroll to position [5906, 0]
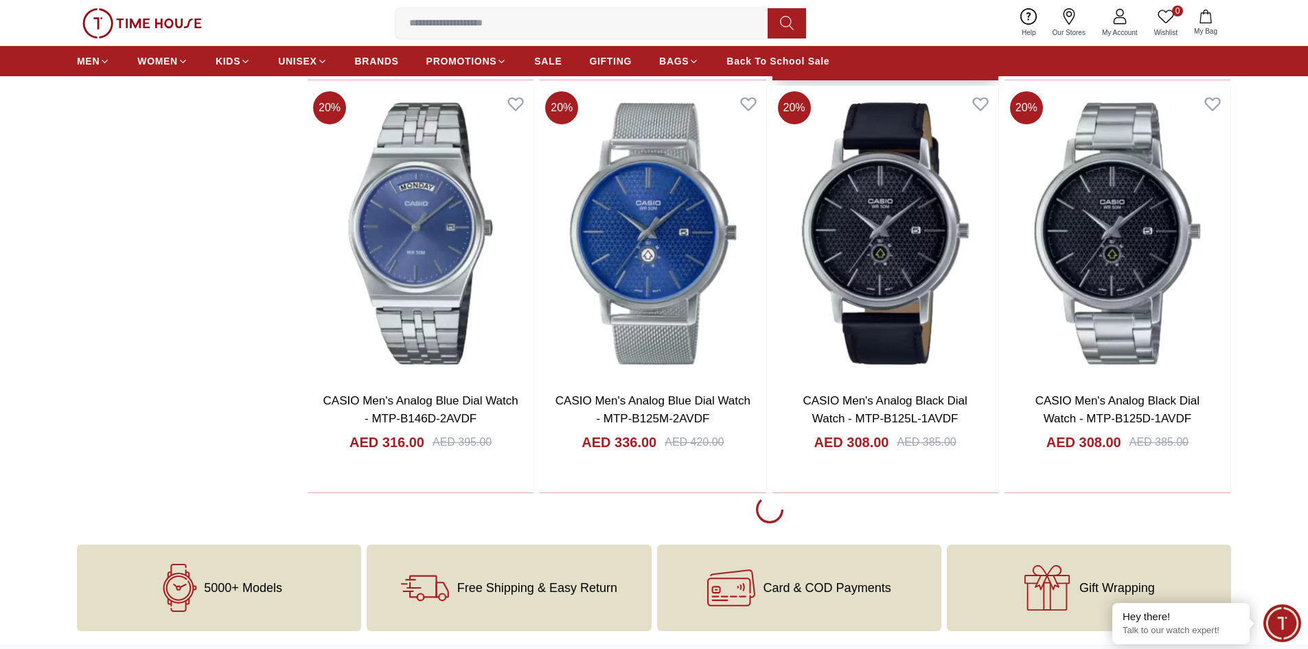
scroll to position [7967, 0]
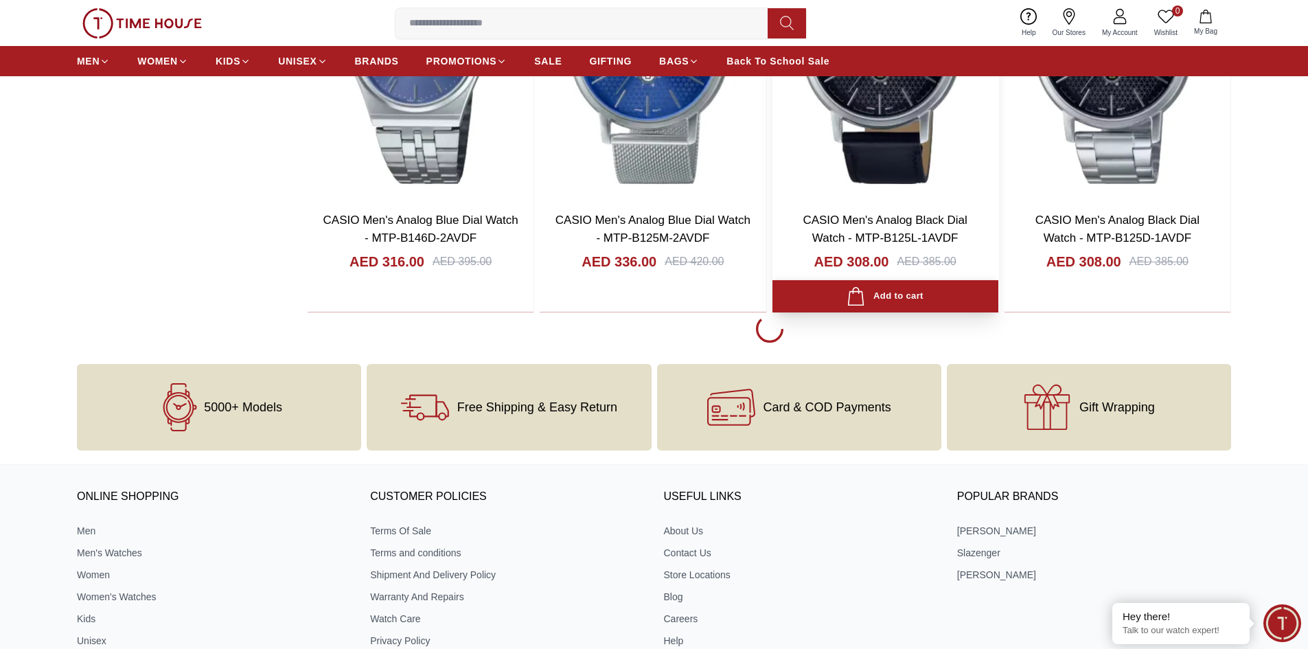
scroll to position [8241, 0]
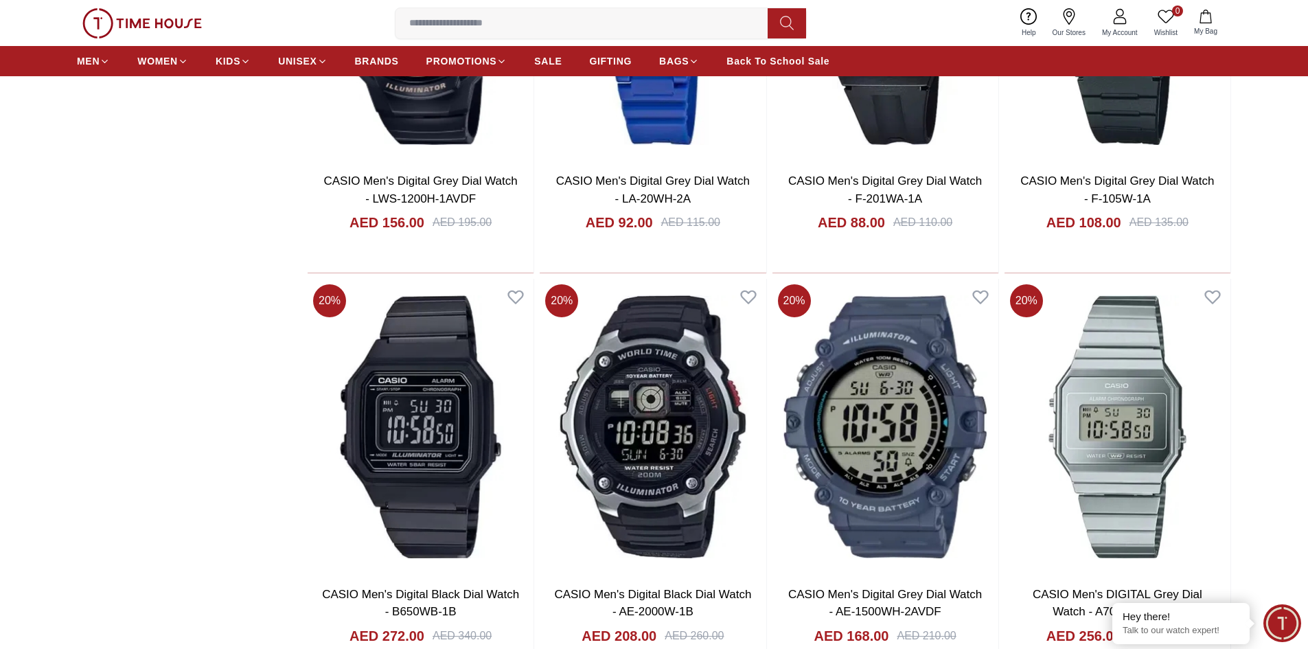
scroll to position [12018, 0]
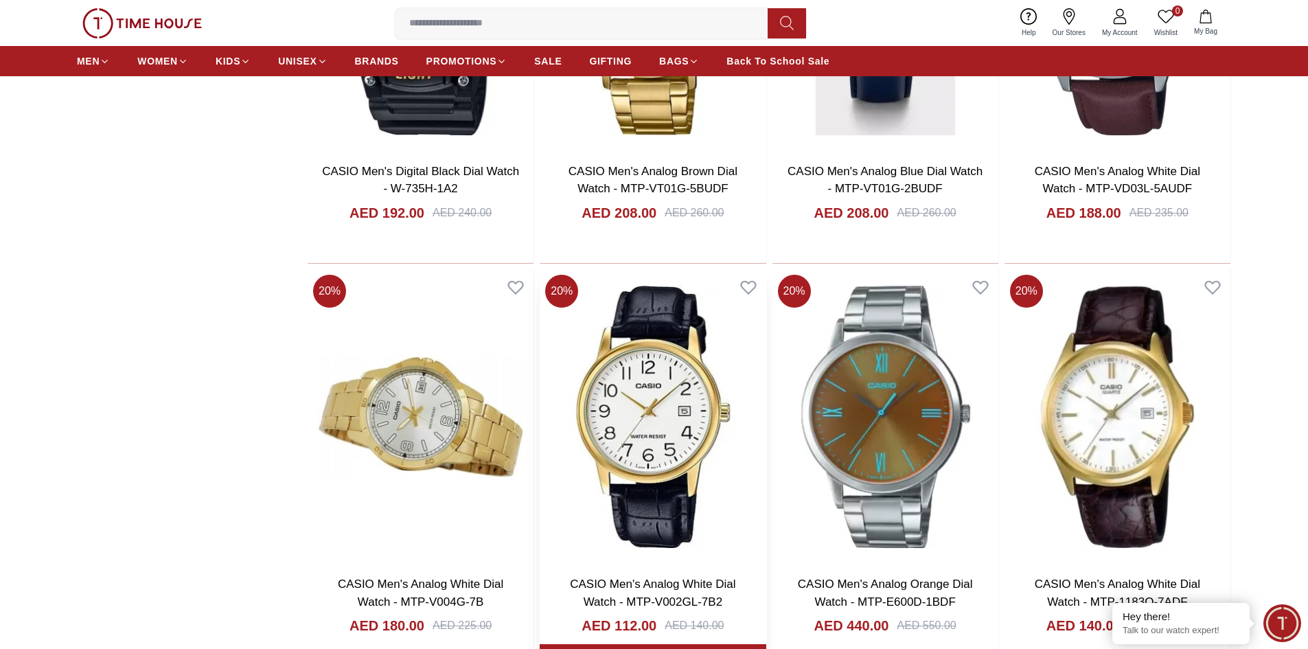
scroll to position [16208, 0]
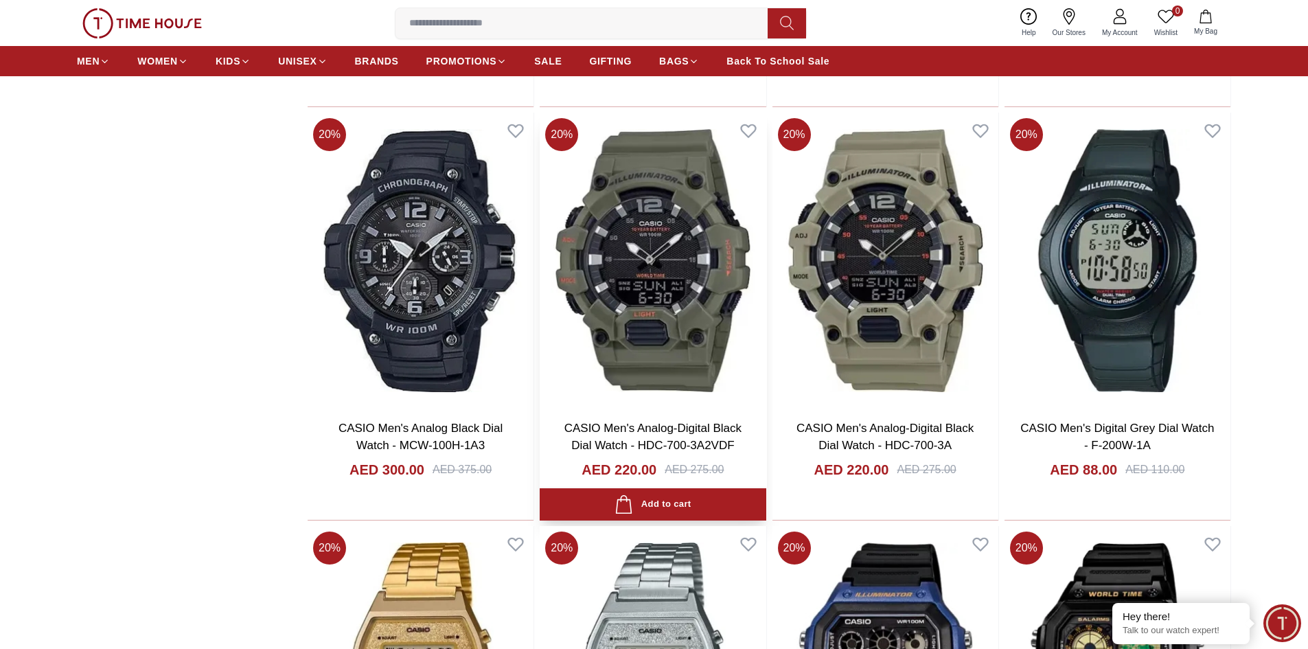
scroll to position [16826, 0]
